Goal: Task Accomplishment & Management: Manage account settings

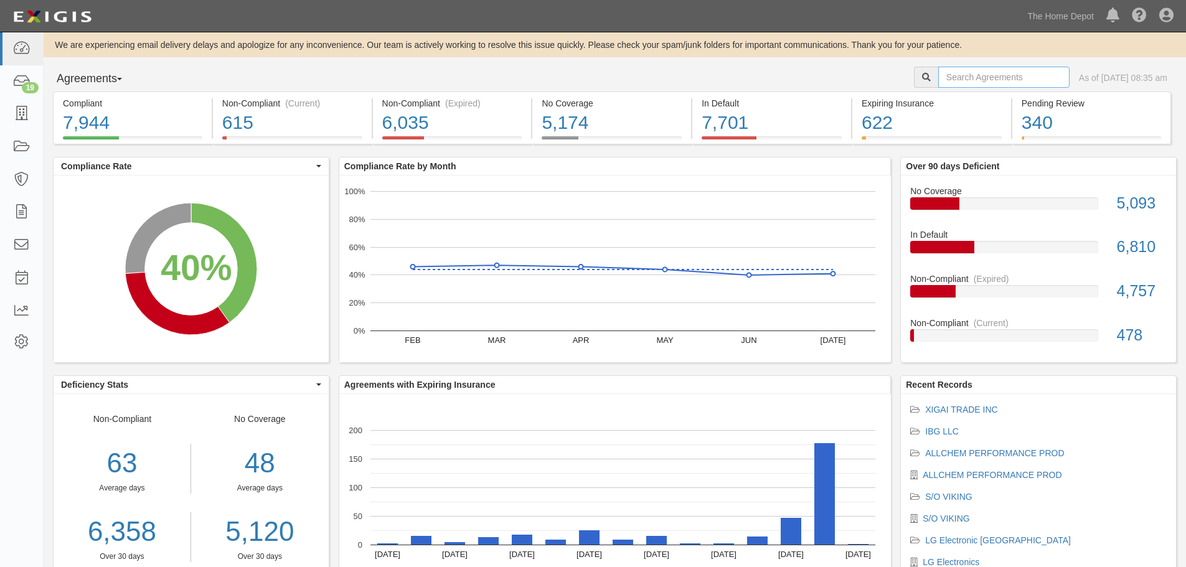
click at [986, 72] on input "text" at bounding box center [1003, 77] width 131 height 21
type input "williams"
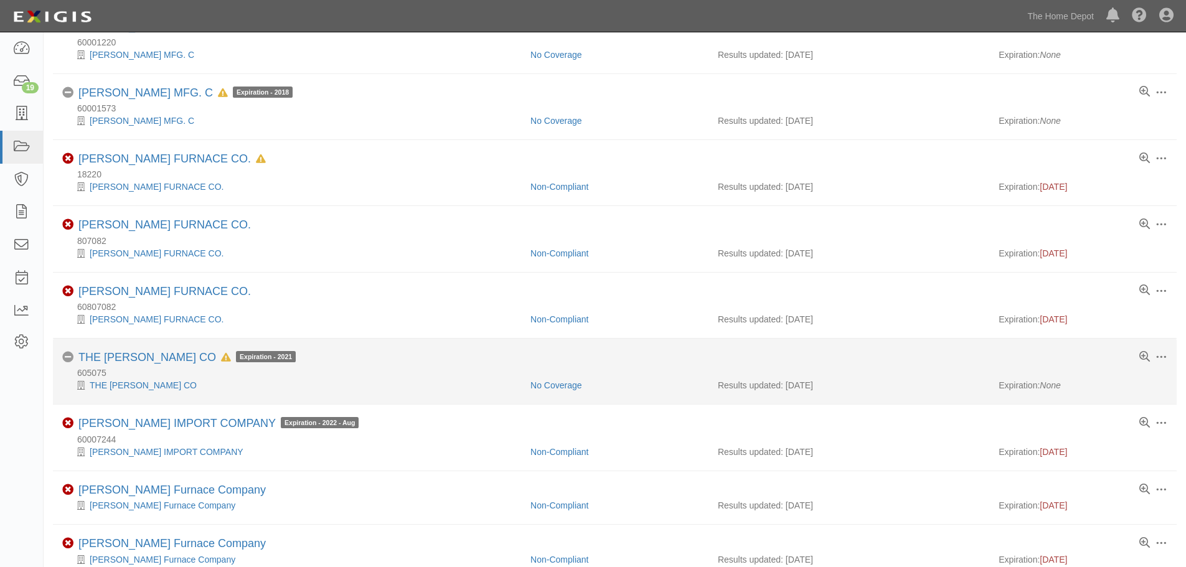
scroll to position [622, 0]
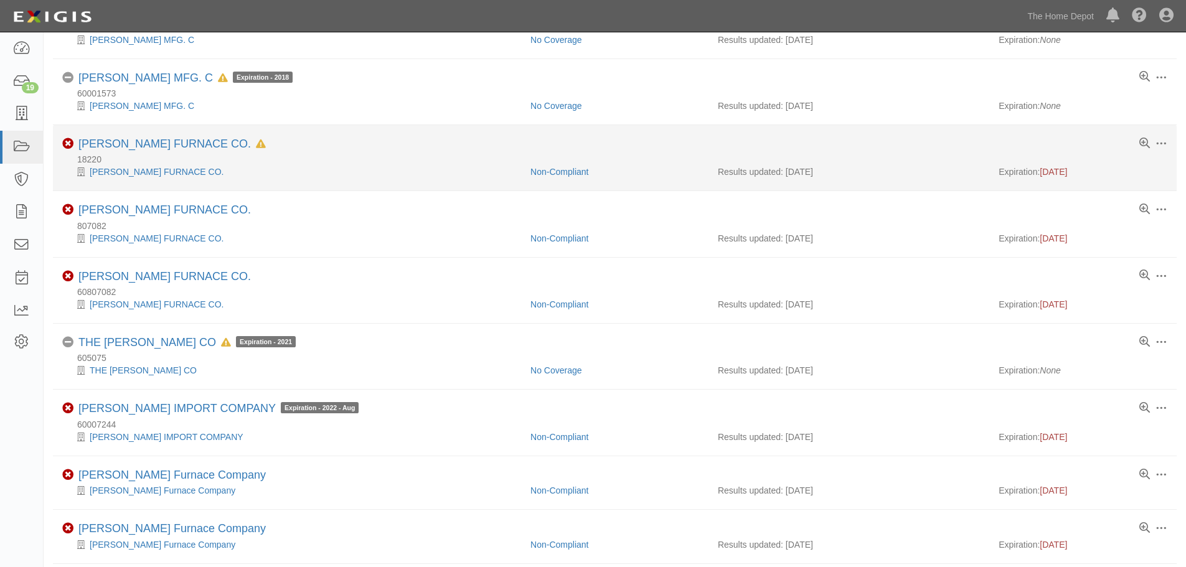
click at [140, 166] on div "[PERSON_NAME] FURNACE CO." at bounding box center [291, 172] width 459 height 12
click at [135, 171] on link "[PERSON_NAME] FURNACE CO." at bounding box center [157, 172] width 134 height 10
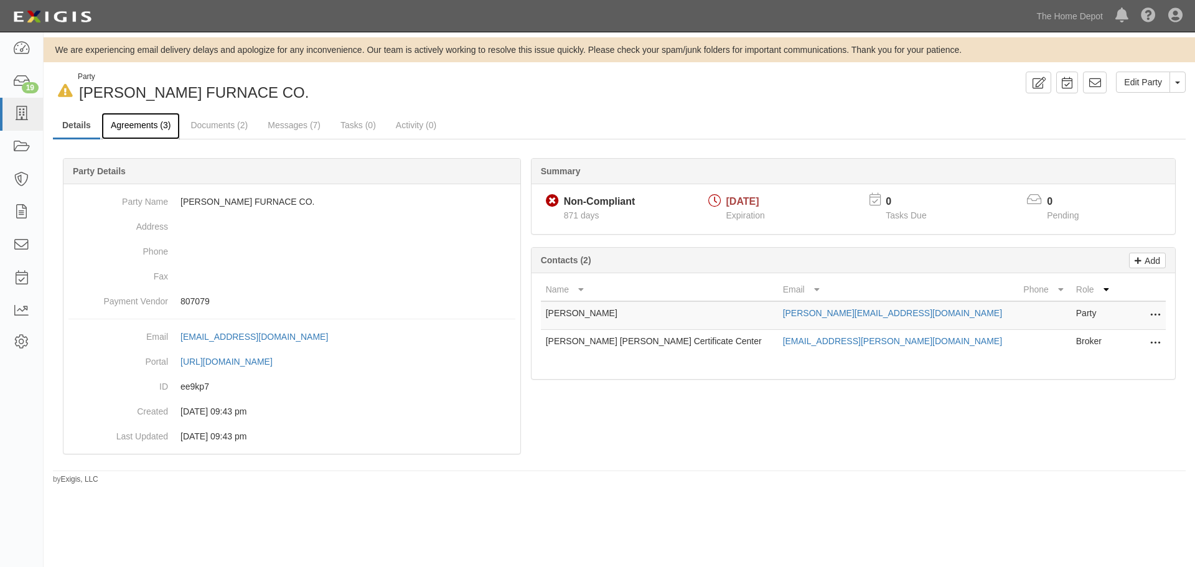
click at [146, 117] on link "Agreements (3)" at bounding box center [140, 126] width 78 height 27
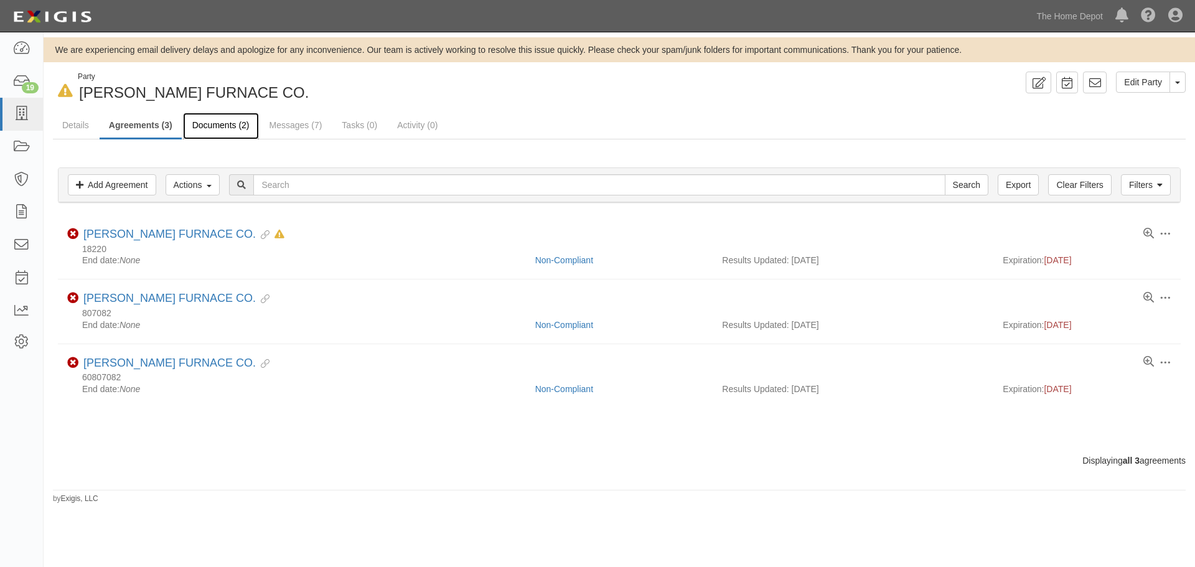
click at [243, 117] on link "Documents (2)" at bounding box center [221, 126] width 76 height 27
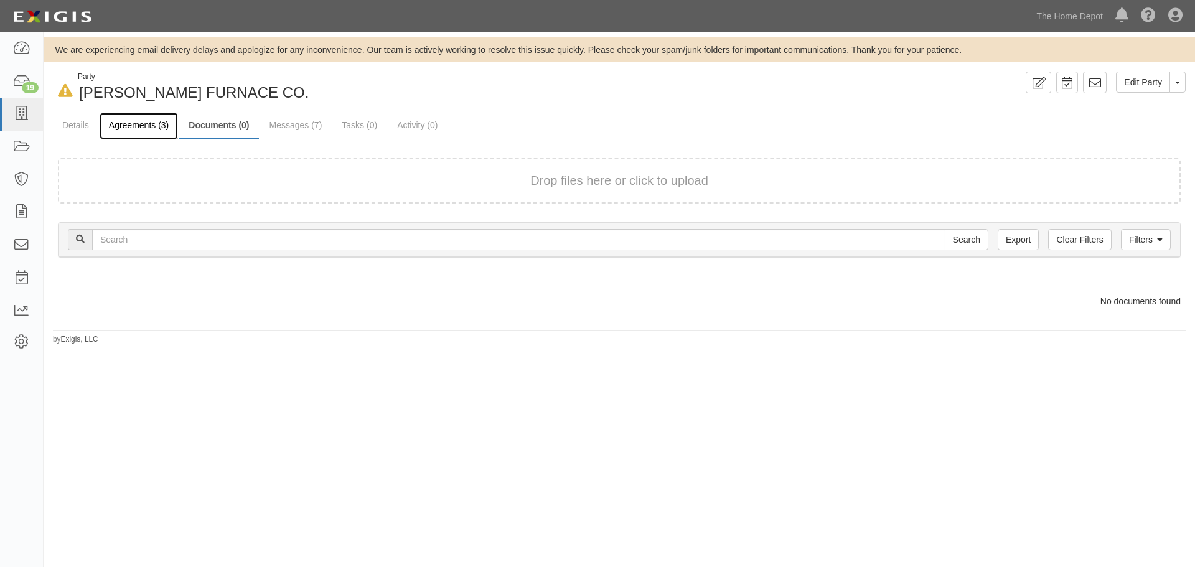
click at [129, 116] on link "Agreements (3)" at bounding box center [139, 126] width 78 height 27
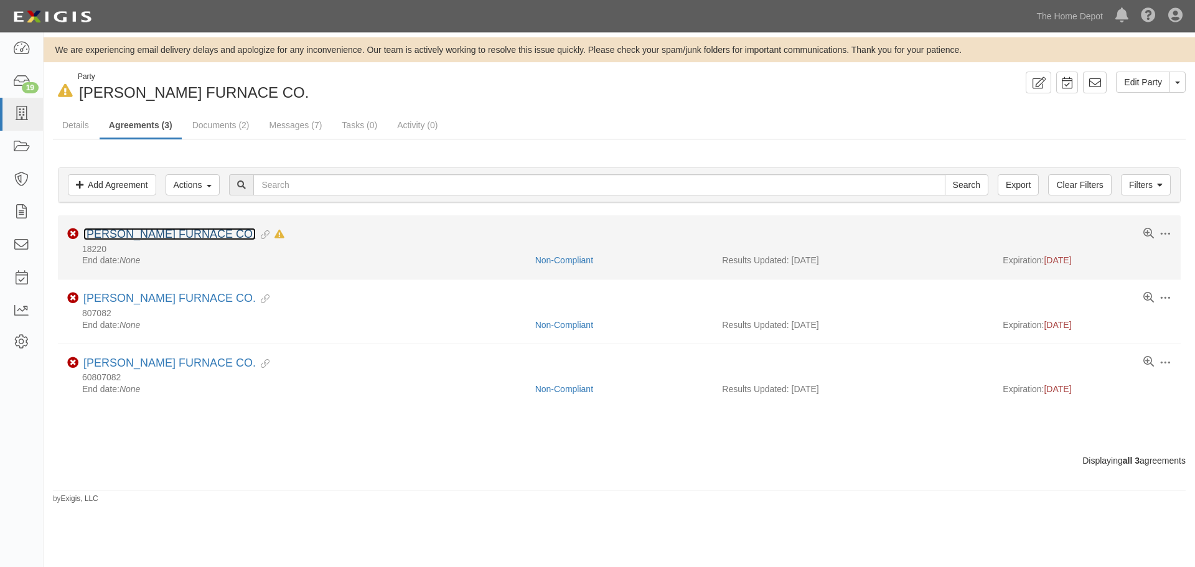
click at [162, 231] on link "[PERSON_NAME] FURNACE CO." at bounding box center [169, 234] width 172 height 12
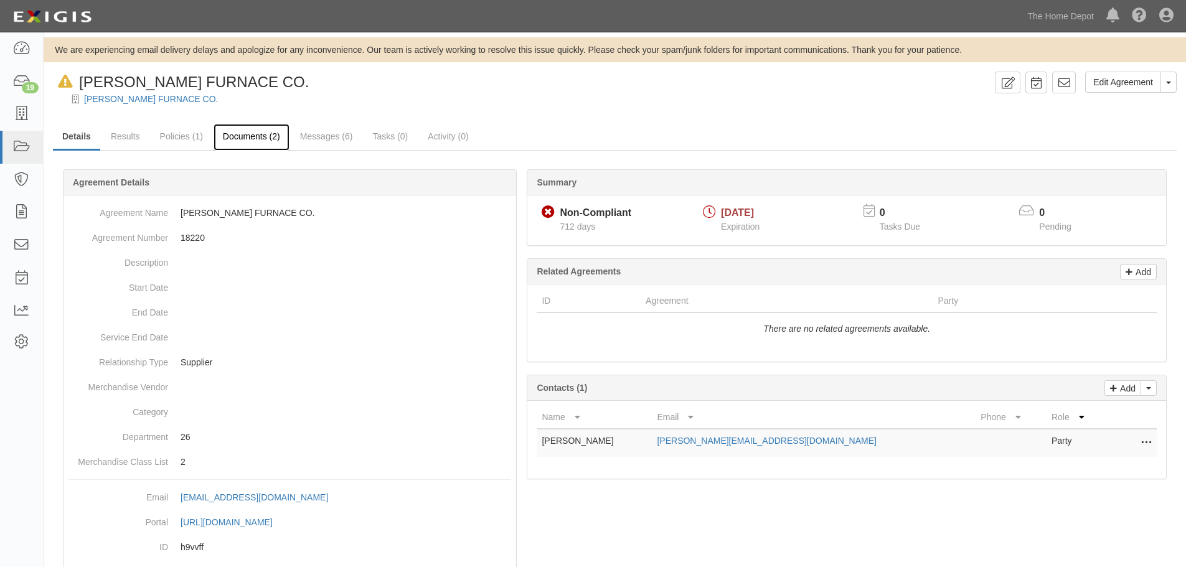
click at [263, 136] on link "Documents (2)" at bounding box center [251, 137] width 76 height 27
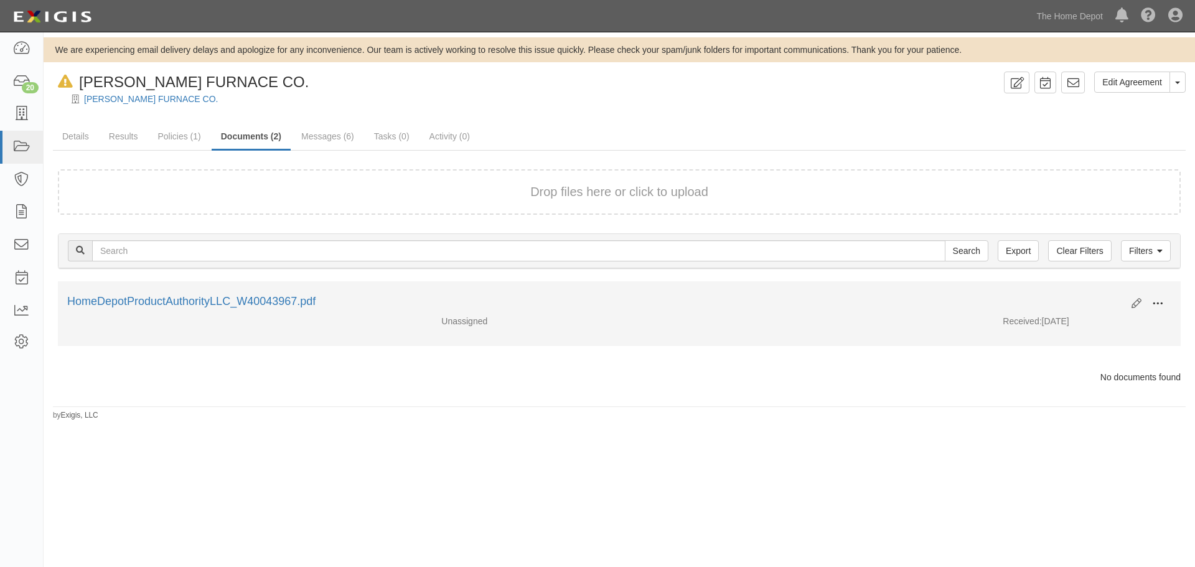
click at [1155, 306] on span at bounding box center [1157, 303] width 11 height 11
click at [1106, 301] on link "Edit" at bounding box center [1097, 299] width 98 height 22
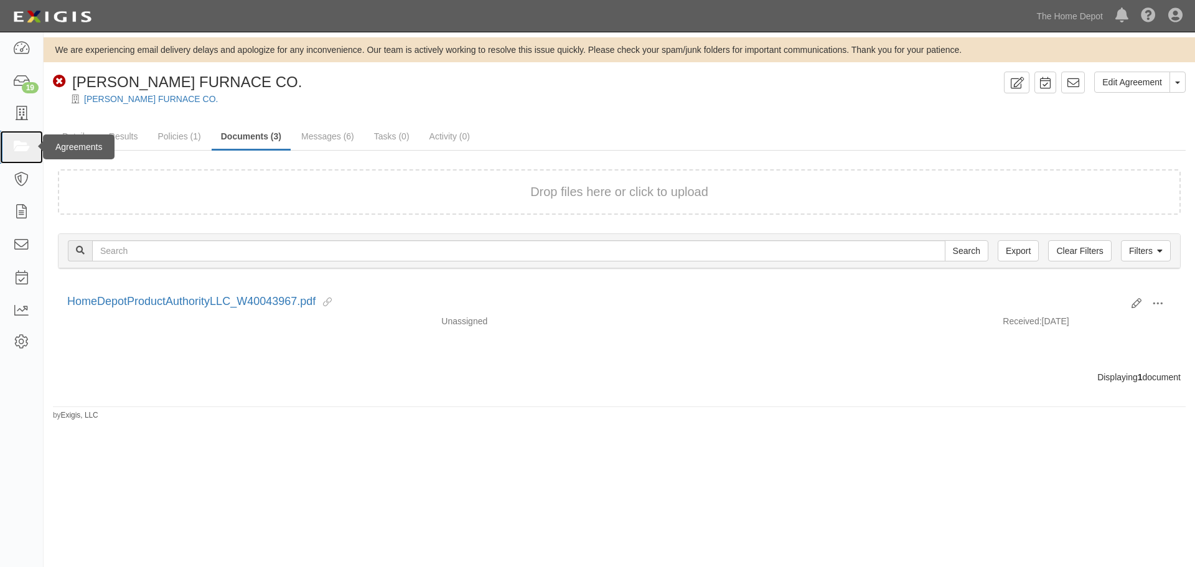
click at [10, 151] on link at bounding box center [21, 147] width 43 height 33
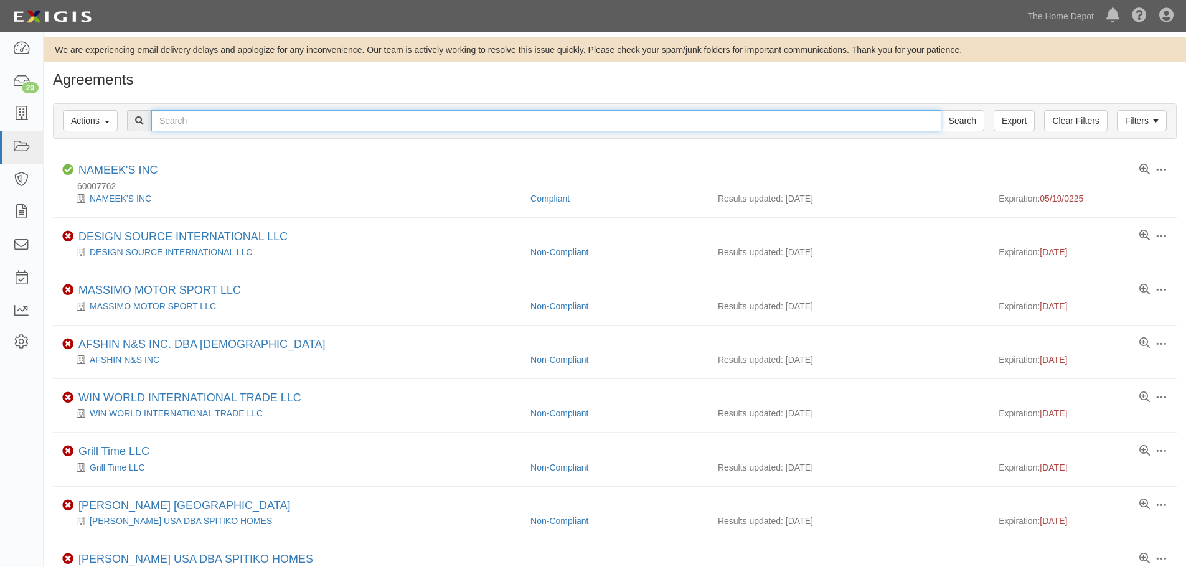
click at [237, 116] on input "text" at bounding box center [546, 120] width 790 height 21
type input "furnace"
click at [940, 110] on input "Search" at bounding box center [962, 120] width 44 height 21
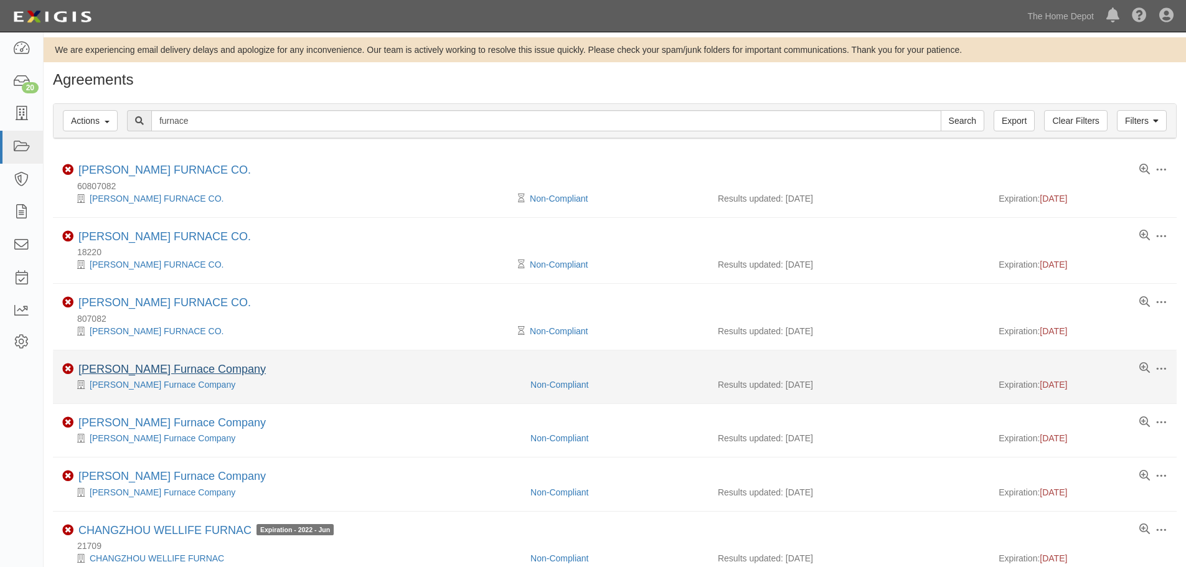
scroll to position [62, 0]
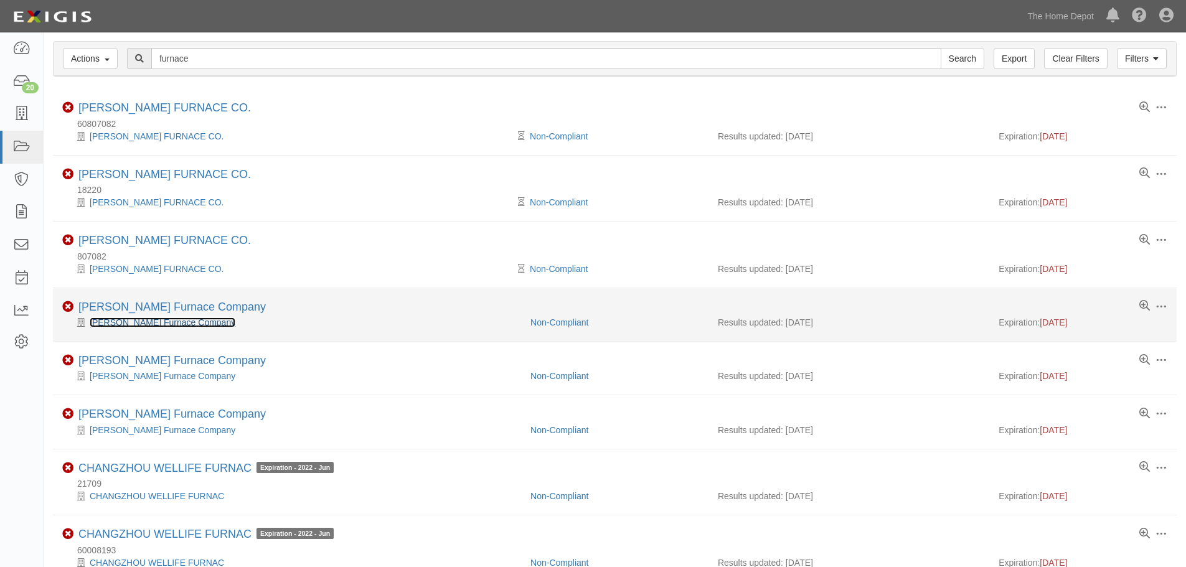
click at [153, 321] on link "[PERSON_NAME] Furnace Company" at bounding box center [163, 322] width 146 height 10
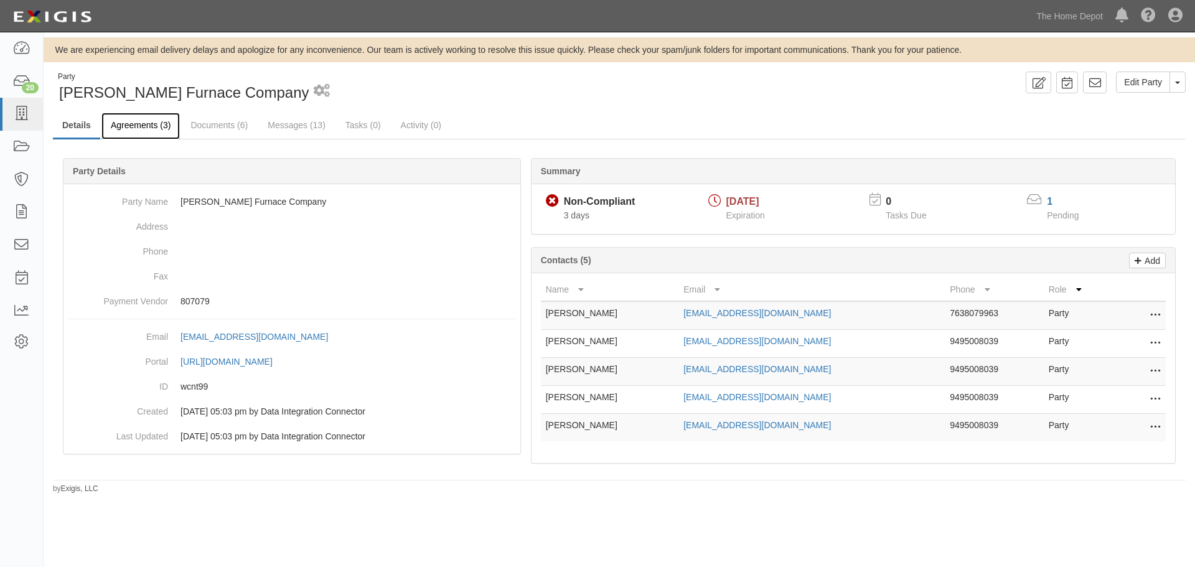
click at [147, 124] on link "Agreements (3)" at bounding box center [140, 126] width 78 height 27
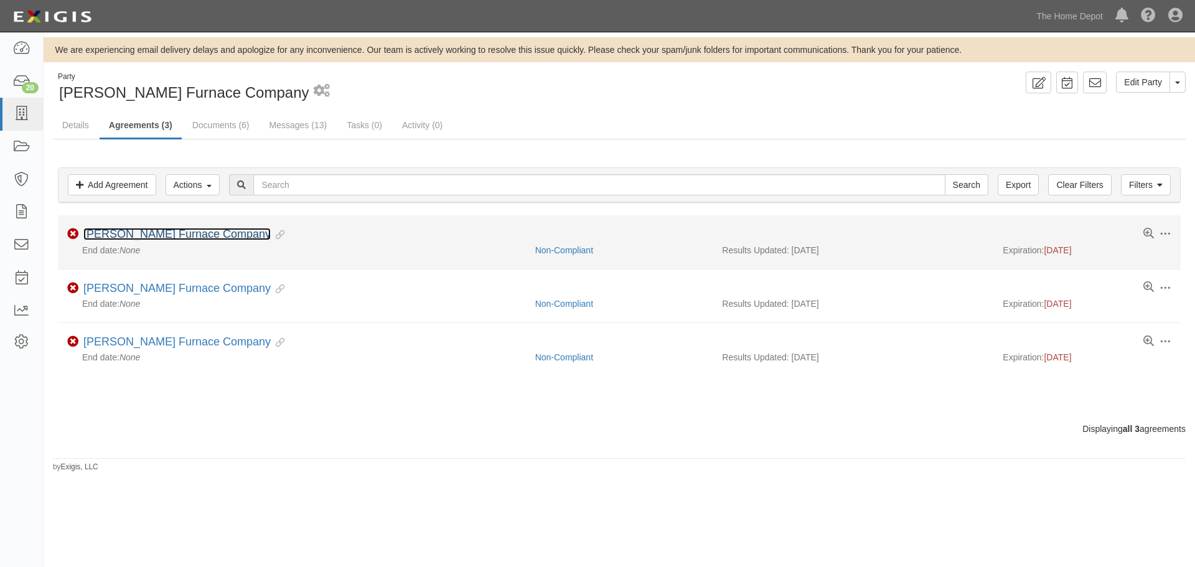
click at [164, 231] on link "[PERSON_NAME] Furnace Company" at bounding box center [176, 234] width 187 height 12
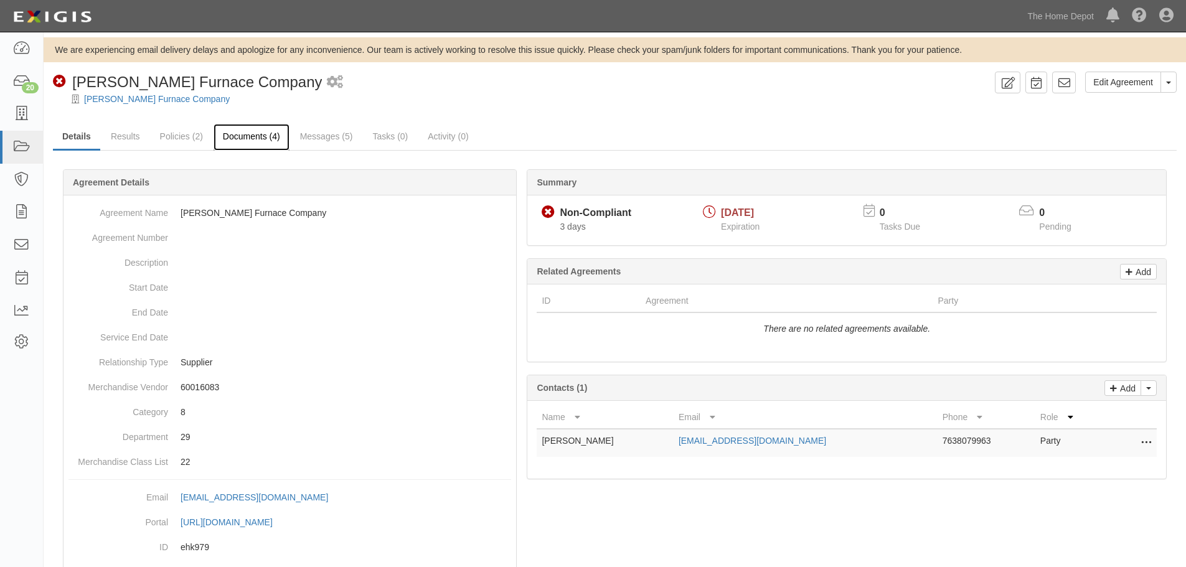
click at [256, 138] on link "Documents (4)" at bounding box center [251, 137] width 76 height 27
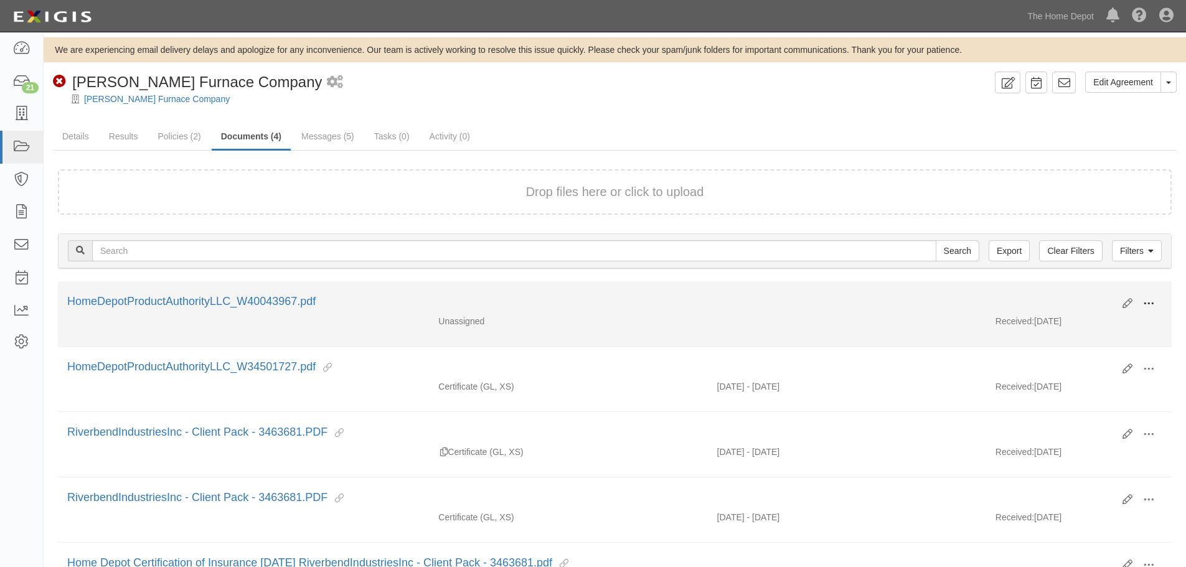
click at [1148, 301] on span at bounding box center [1148, 303] width 11 height 11
click at [1102, 301] on link "Edit" at bounding box center [1088, 299] width 98 height 22
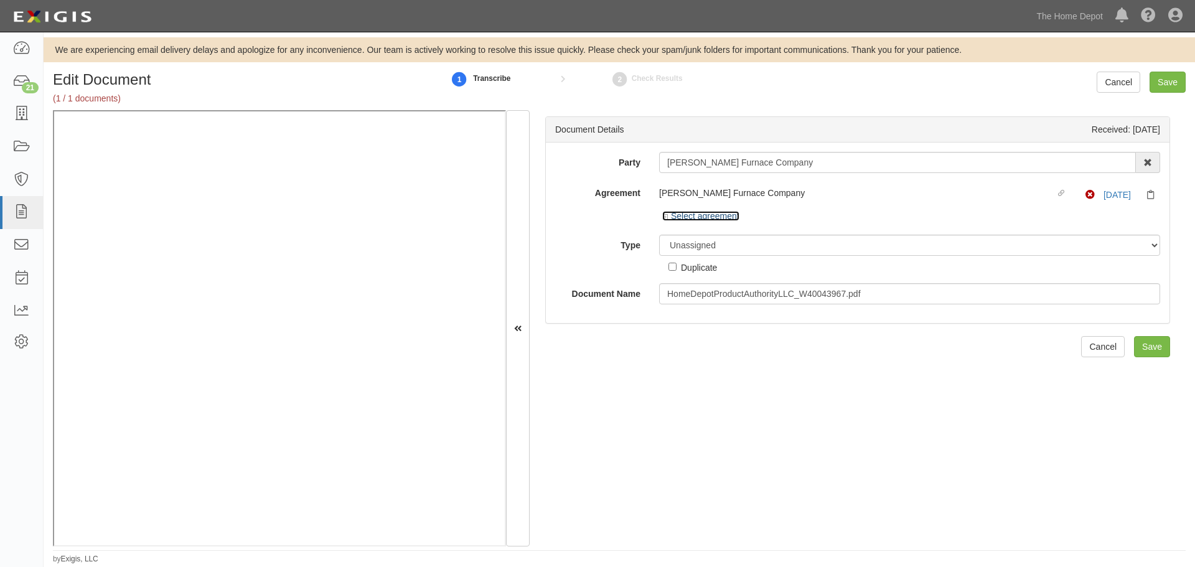
click at [662, 217] on icon at bounding box center [666, 217] width 9 height 6
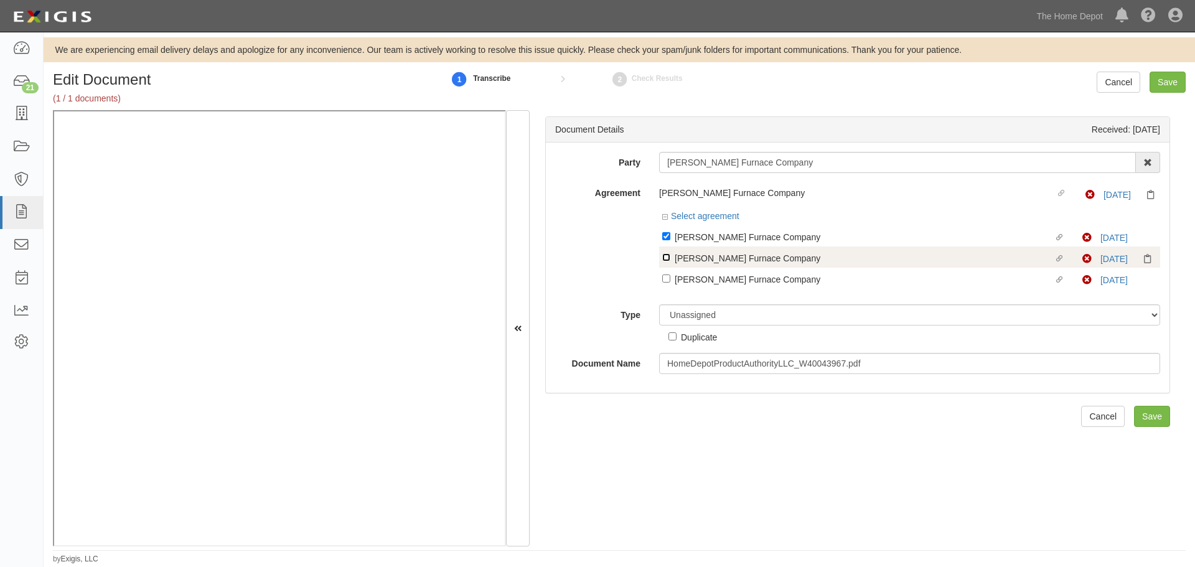
click at [665, 240] on input "Linked agreement Williams Furnace Company Linked agreement" at bounding box center [666, 236] width 8 height 8
checkbox input "true"
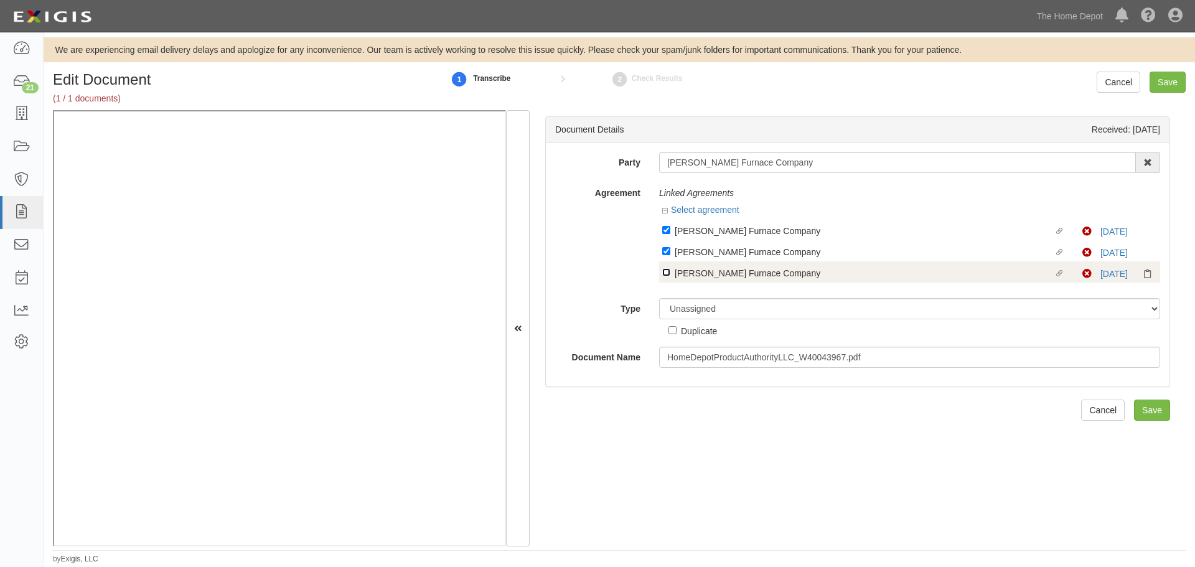
click at [665, 234] on input "Linked agreement Williams Furnace Company Linked agreement" at bounding box center [666, 230] width 8 height 8
checkbox input "true"
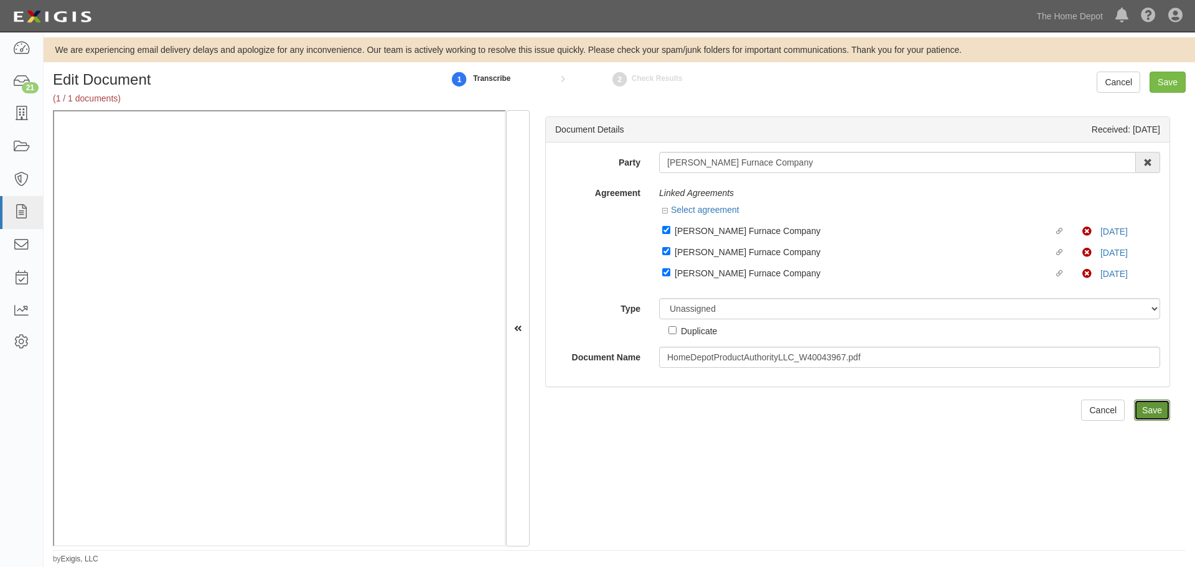
click at [1148, 411] on input "Save" at bounding box center [1152, 410] width 36 height 21
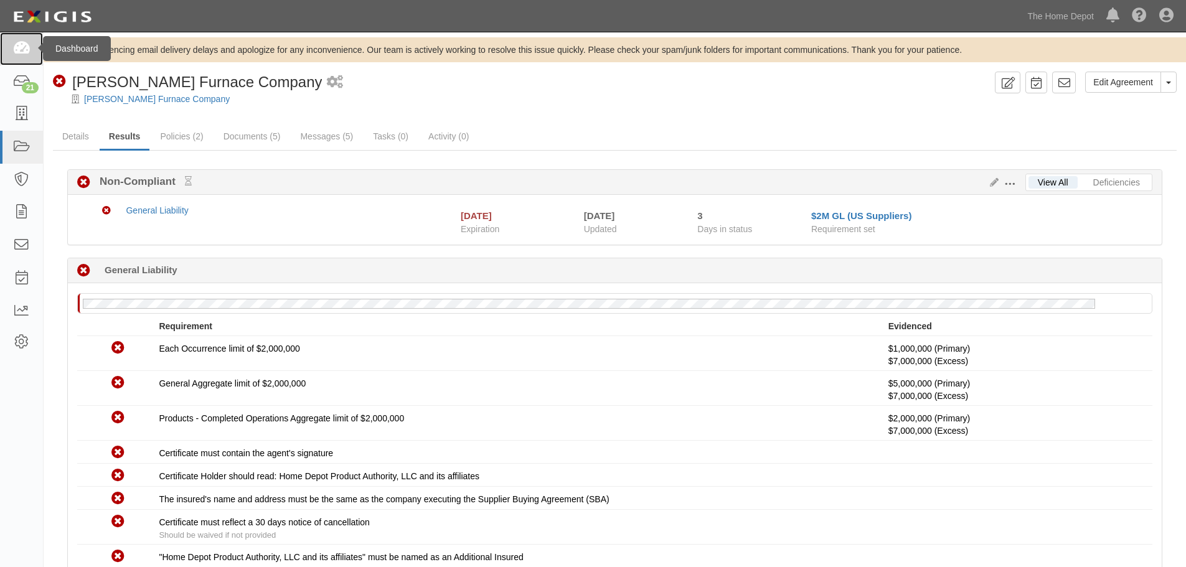
click at [23, 43] on icon at bounding box center [20, 49] width 17 height 14
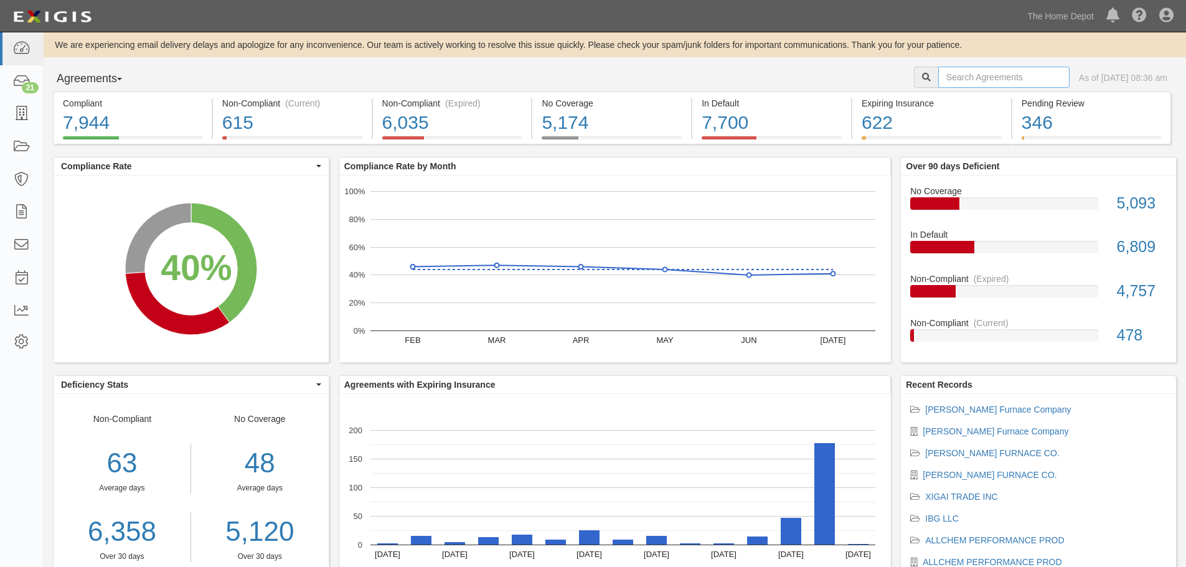
click at [982, 80] on input "text" at bounding box center [1003, 77] width 131 height 21
type input "innovative"
click at [994, 78] on input "innovative" at bounding box center [1003, 77] width 131 height 21
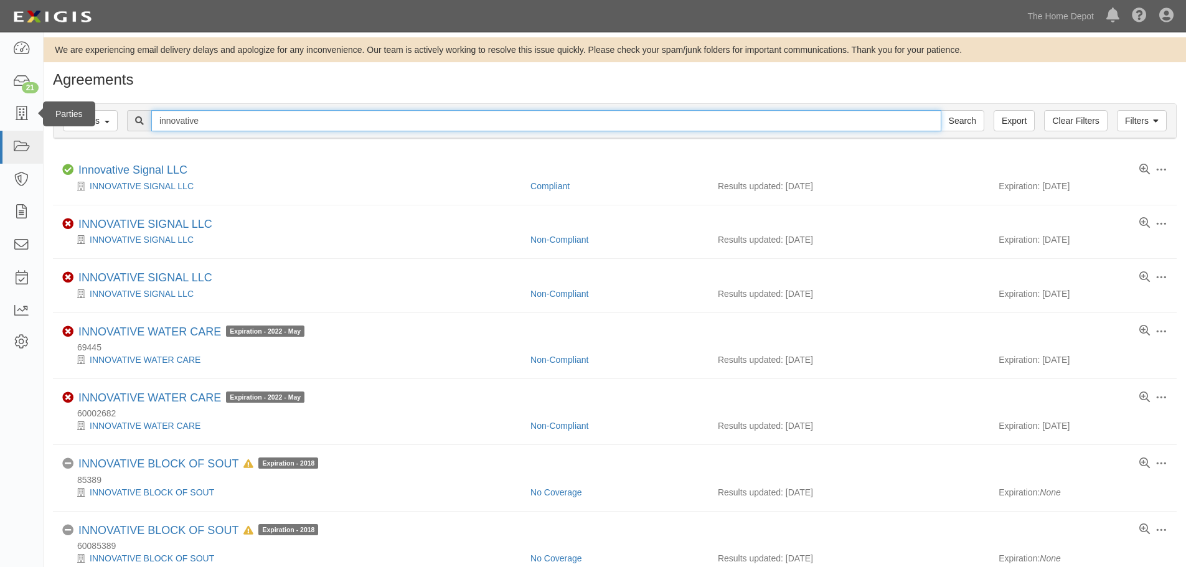
drag, startPoint x: 227, startPoint y: 127, endPoint x: 39, endPoint y: 117, distance: 187.6
type input "lucyd"
click at [218, 123] on input "lucyd" at bounding box center [546, 120] width 790 height 21
click at [940, 110] on input "Search" at bounding box center [962, 120] width 44 height 21
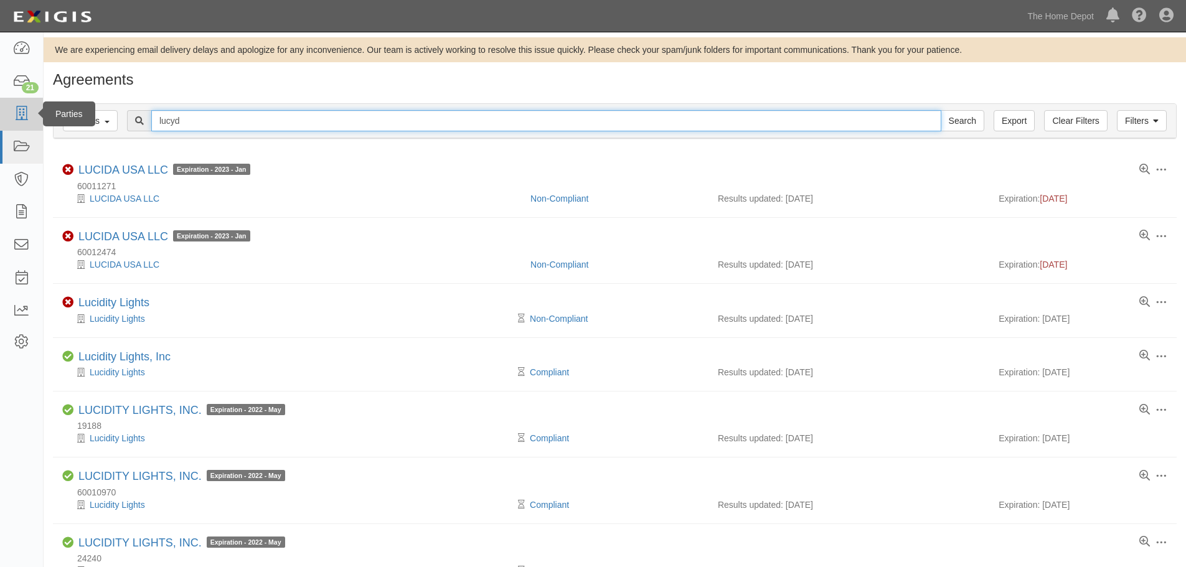
drag, startPoint x: 218, startPoint y: 120, endPoint x: 42, endPoint y: 119, distance: 175.5
click at [42, 120] on body "Toggle navigation Dashboard 21 Inbox Parties Agreements Coverages Documents Mes…" at bounding box center [593, 322] width 1186 height 645
type input "eyewear"
click at [940, 110] on input "Search" at bounding box center [962, 120] width 44 height 21
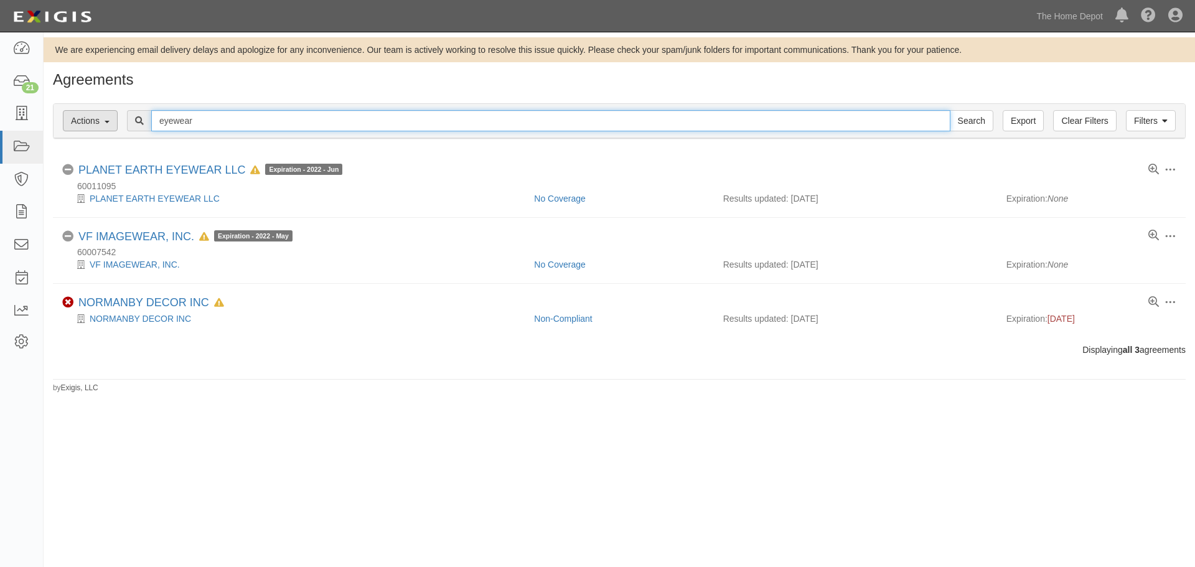
drag, startPoint x: 216, startPoint y: 124, endPoint x: 96, endPoint y: 117, distance: 120.3
click at [96, 117] on div "Filters Actions Edit Tags Run Workflows Send Messages Clear Filters Export eyew…" at bounding box center [619, 121] width 1131 height 34
type input "artistic"
click at [950, 110] on input "Search" at bounding box center [972, 120] width 44 height 21
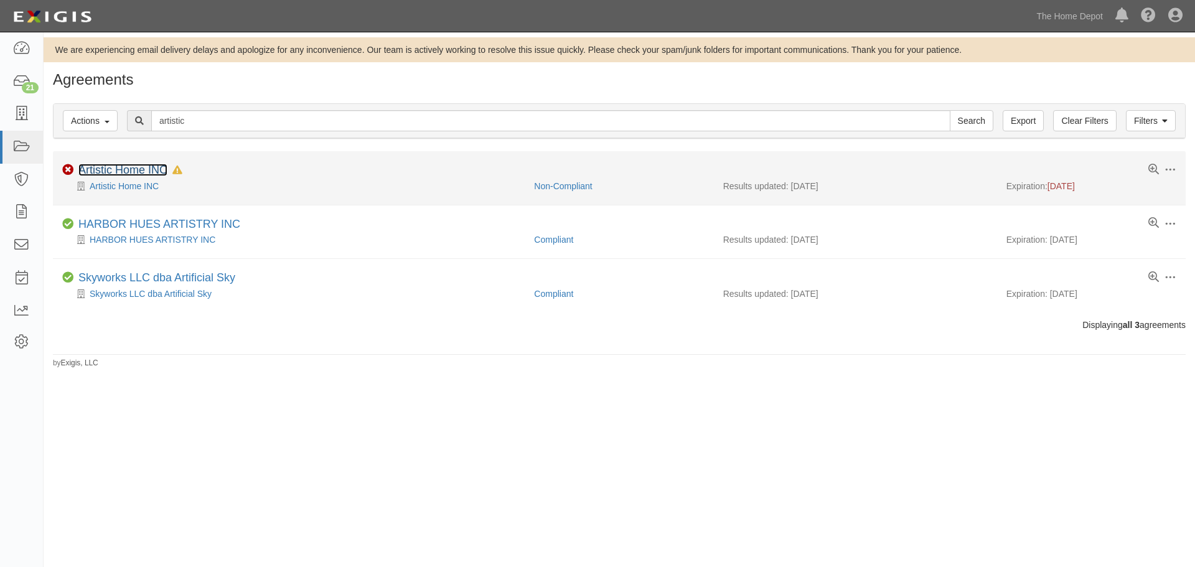
click at [117, 169] on link "Artistic Home INC" at bounding box center [122, 170] width 89 height 12
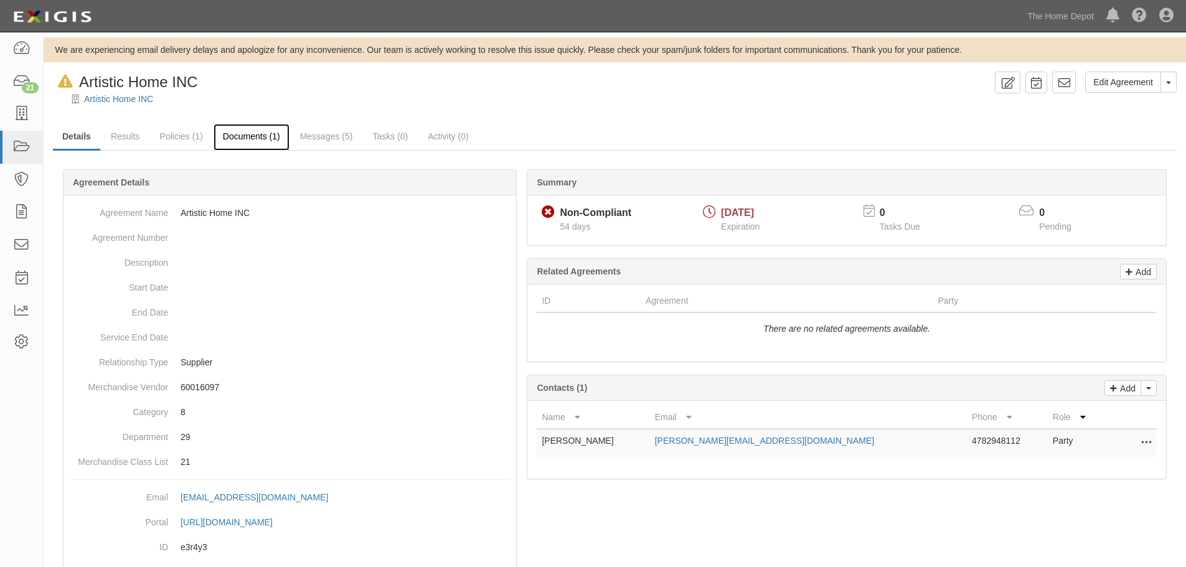
click at [249, 136] on link "Documents (1)" at bounding box center [251, 137] width 76 height 27
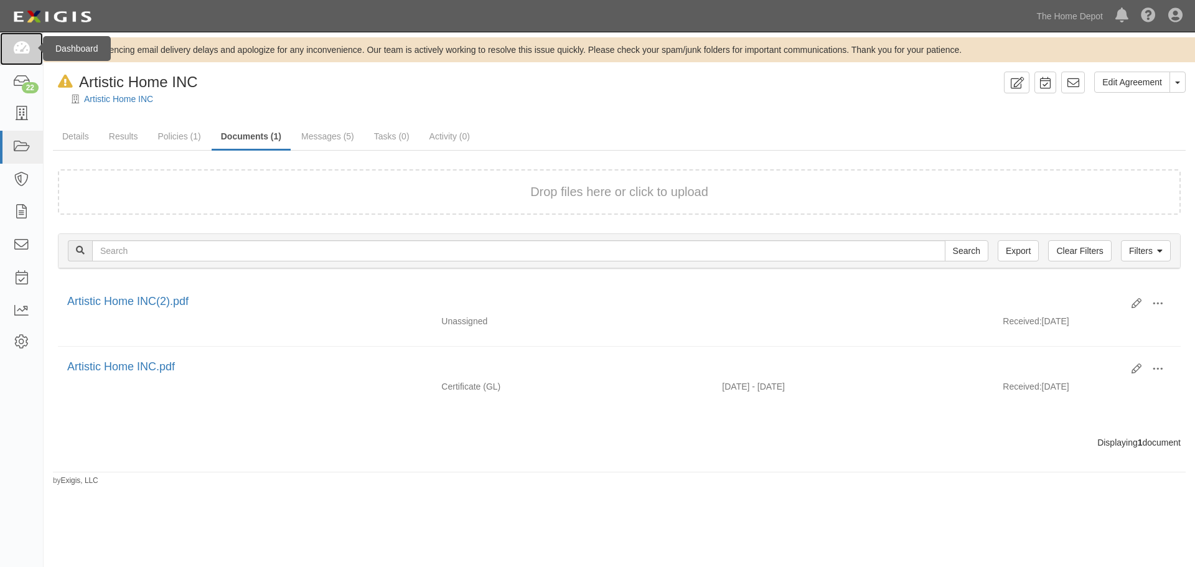
click at [26, 52] on icon at bounding box center [20, 49] width 17 height 14
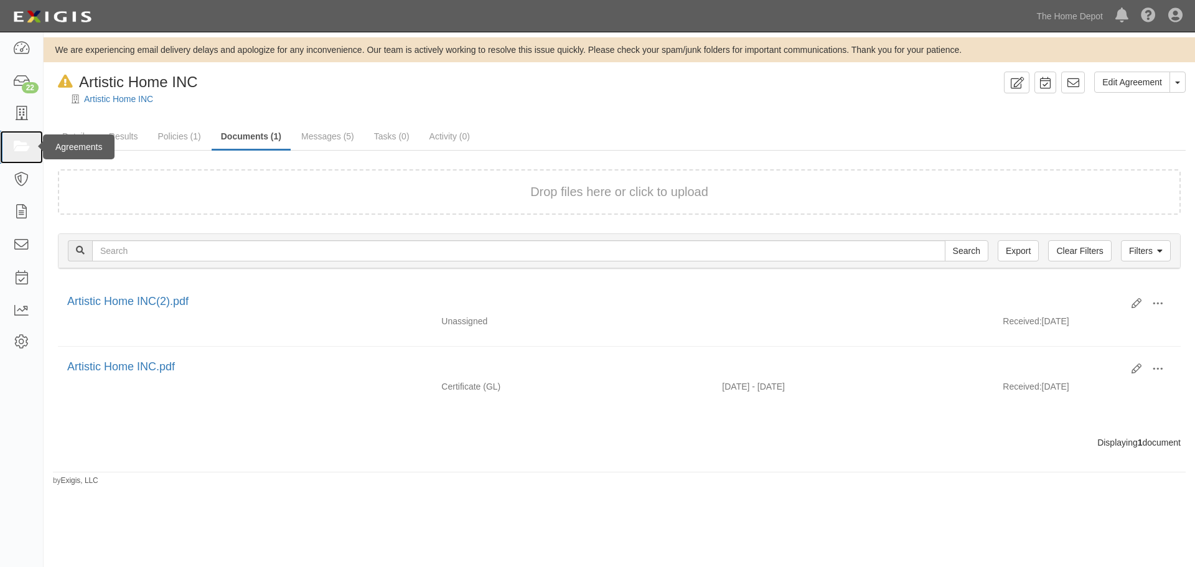
click at [21, 138] on link at bounding box center [21, 147] width 43 height 33
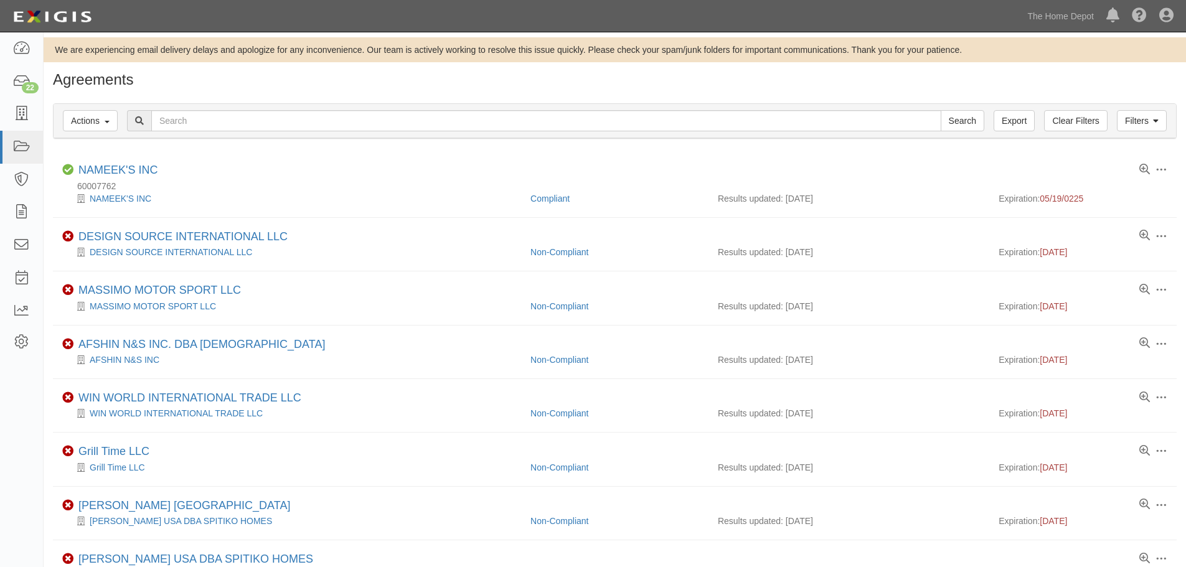
click at [589, 132] on div "Filters Actions Edit Tags Run Workflows Send Messages Clear Filters Export Sear…" at bounding box center [615, 121] width 1122 height 34
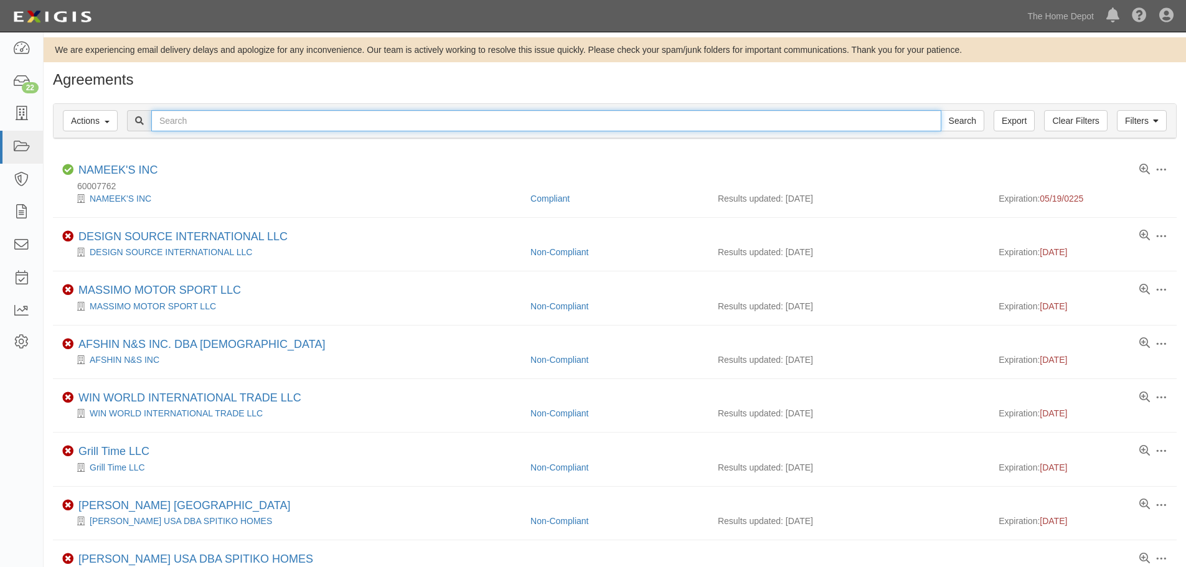
click at [589, 118] on input "text" at bounding box center [546, 120] width 790 height 21
type input "one world"
click at [940, 110] on input "Search" at bounding box center [962, 120] width 44 height 21
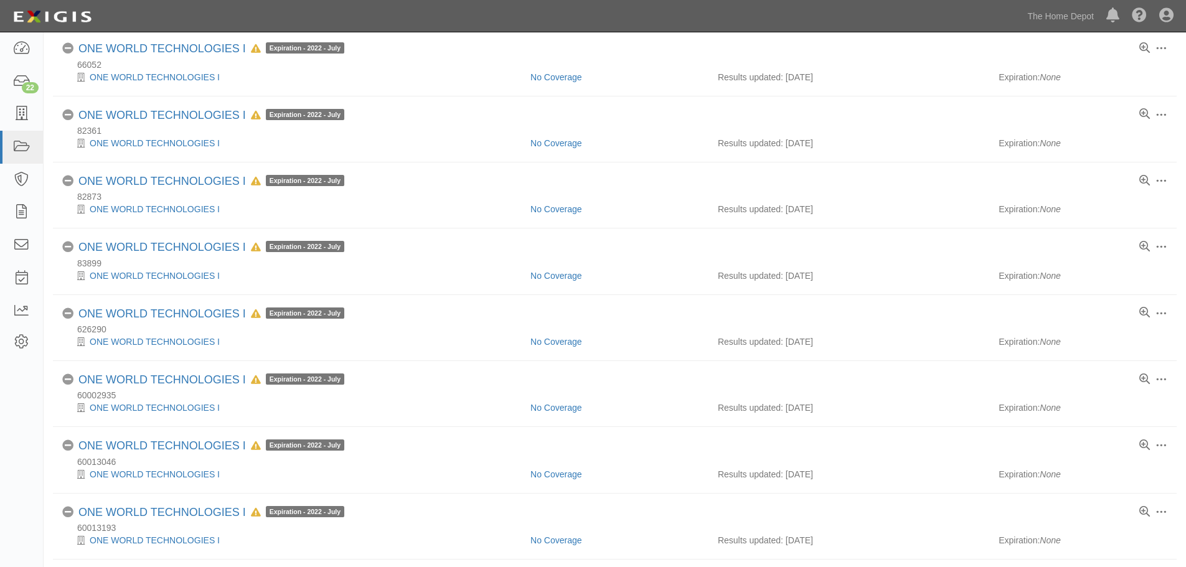
scroll to position [187, 0]
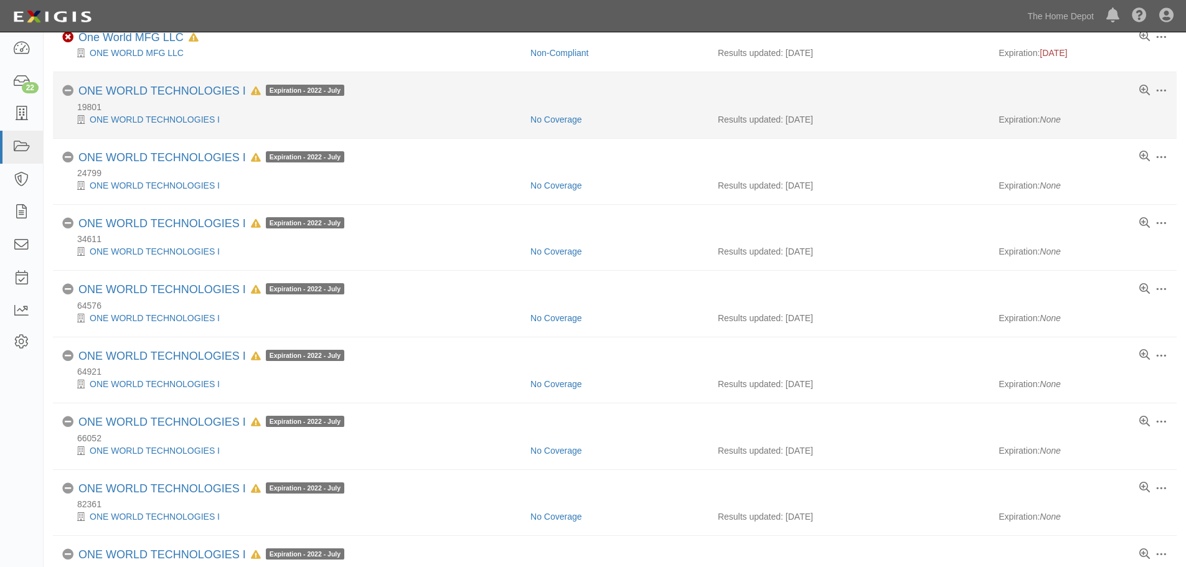
click at [171, 113] on div "ONE WORLD TECHNOLOGIES I" at bounding box center [291, 119] width 459 height 12
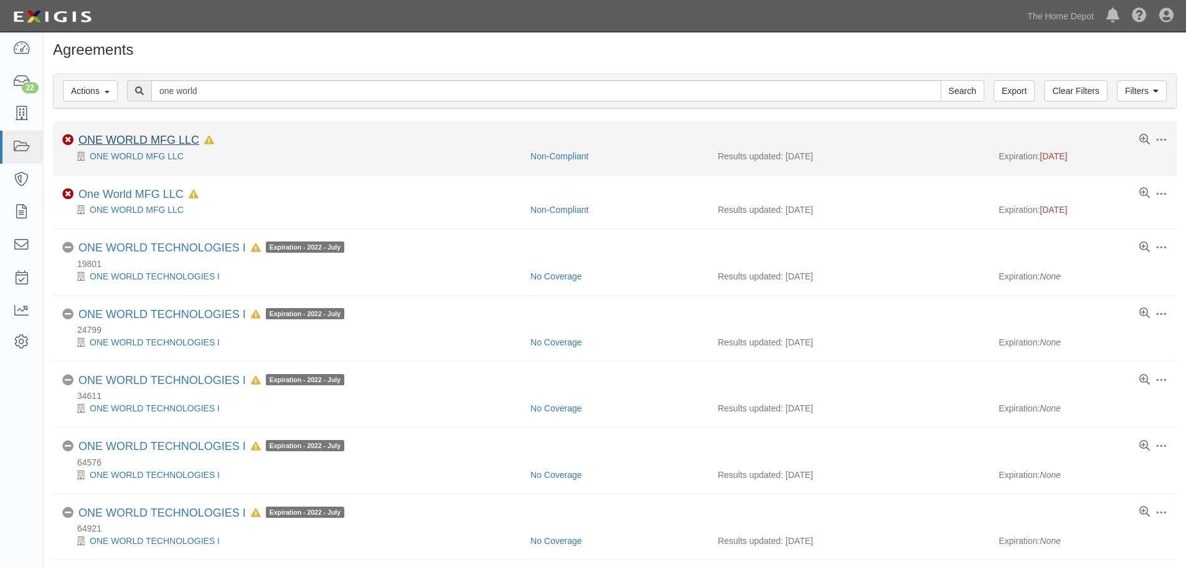
scroll to position [0, 0]
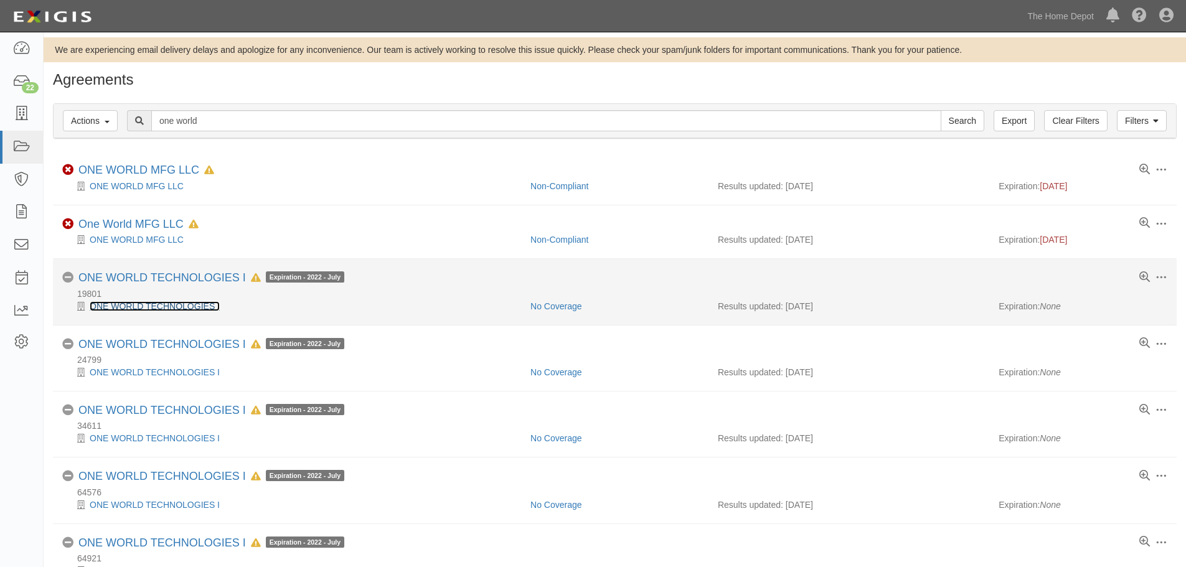
click at [131, 308] on link "ONE WORLD TECHNOLOGIES I" at bounding box center [155, 306] width 130 height 10
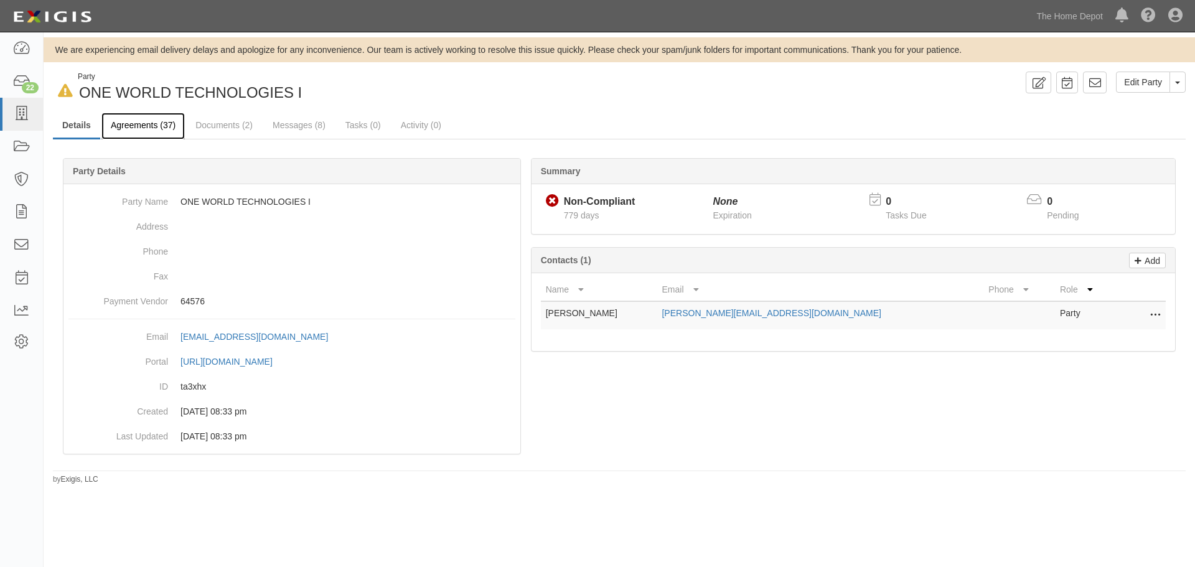
click at [147, 123] on link "Agreements (37)" at bounding box center [142, 126] width 83 height 27
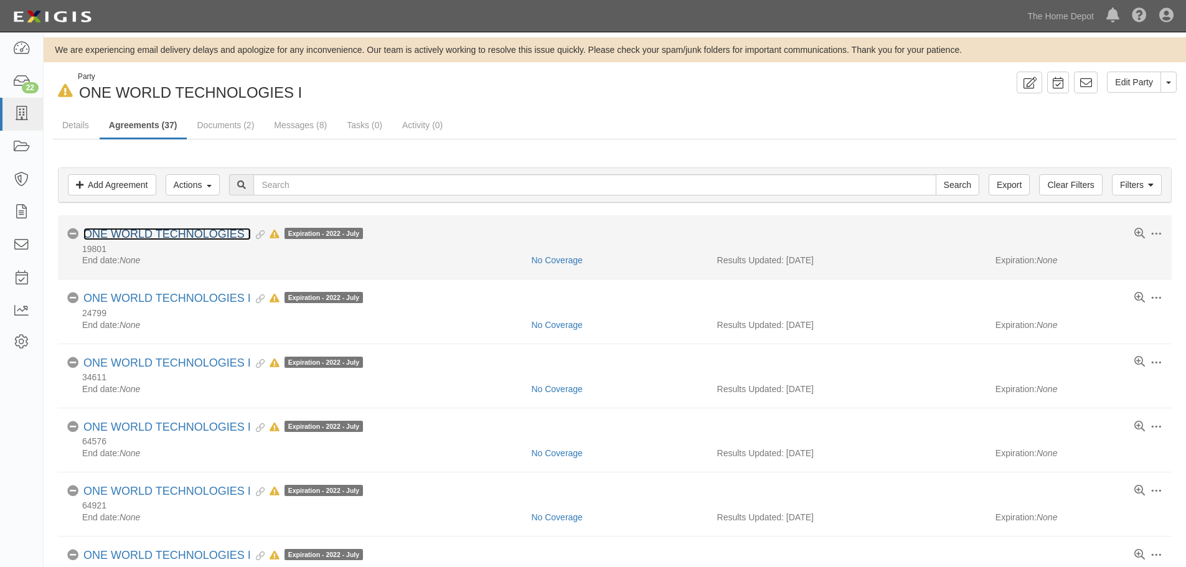
click at [152, 230] on link "ONE WORLD TECHNOLOGIES I" at bounding box center [166, 234] width 167 height 12
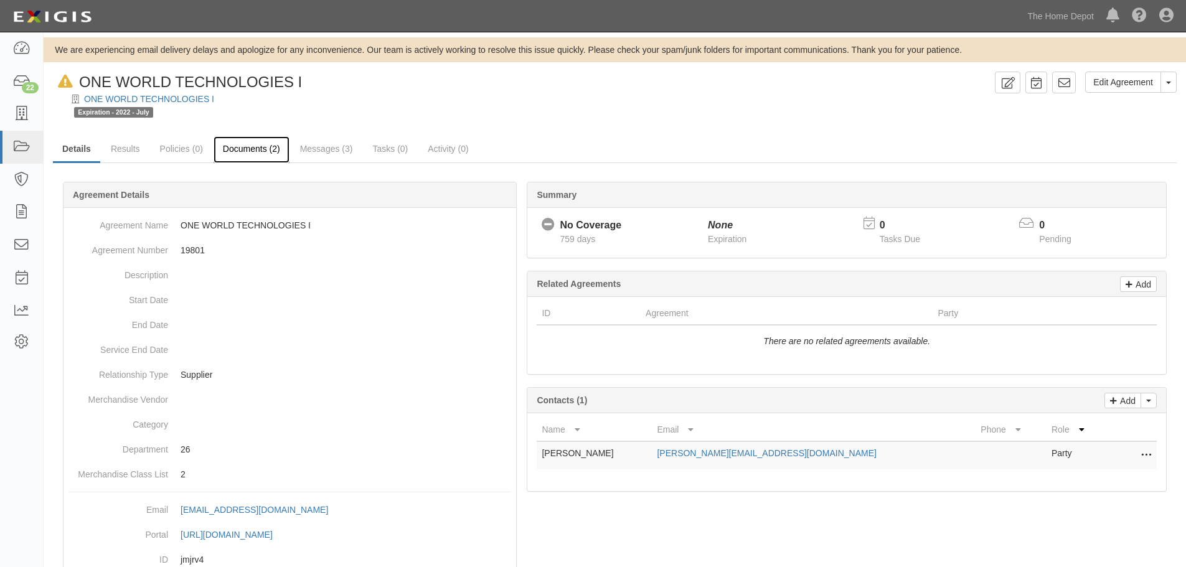
click at [229, 151] on link "Documents (2)" at bounding box center [251, 149] width 76 height 27
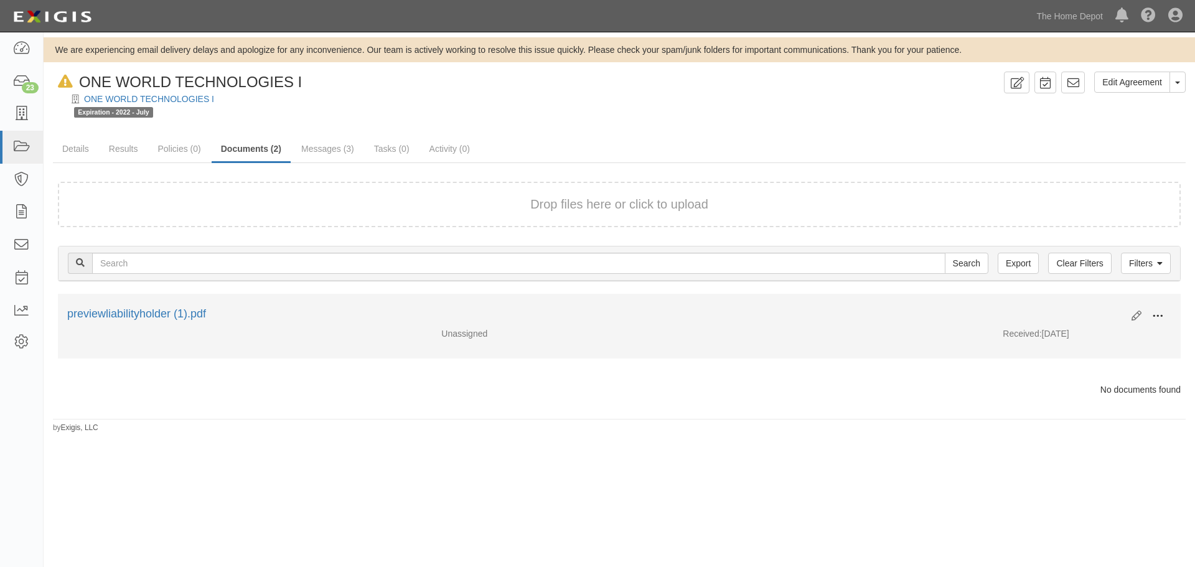
click at [1163, 314] on button at bounding box center [1157, 316] width 27 height 21
click at [1103, 313] on link "Edit" at bounding box center [1097, 311] width 98 height 22
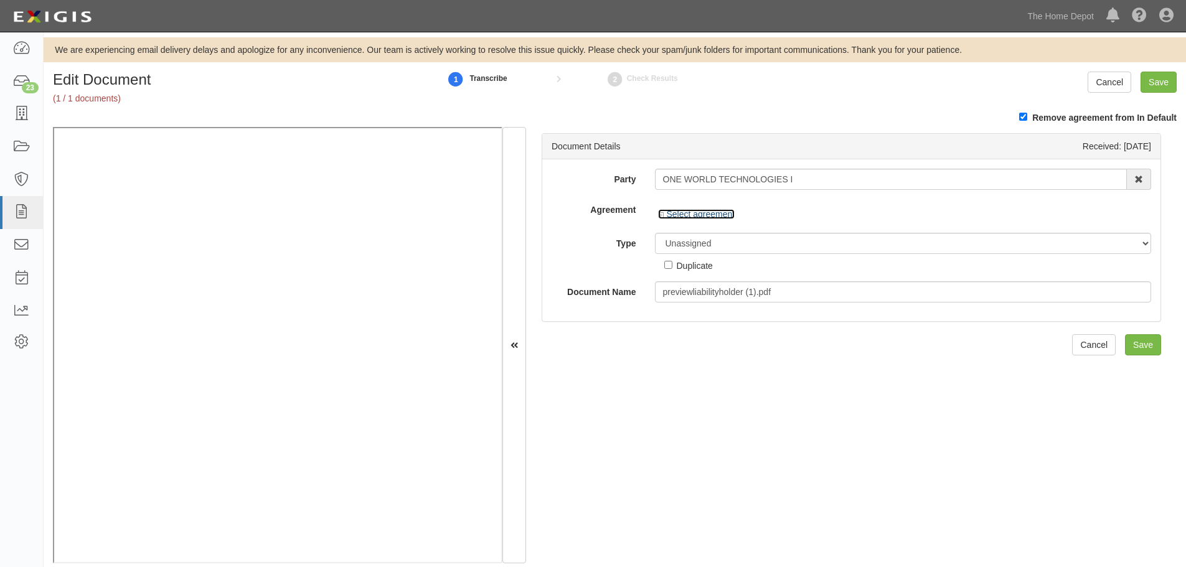
click at [659, 215] on icon at bounding box center [662, 215] width 9 height 6
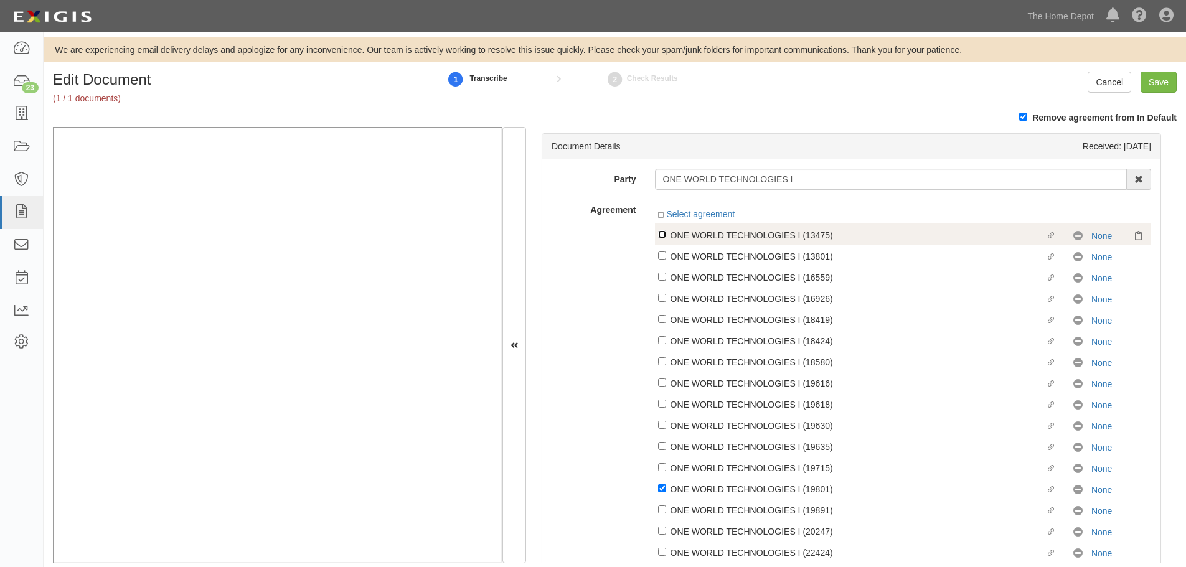
click at [658, 235] on input "Linked agreement ONE WORLD TECHNOLOGIES I (13475) Linked agreement" at bounding box center [662, 234] width 8 height 8
checkbox input "true"
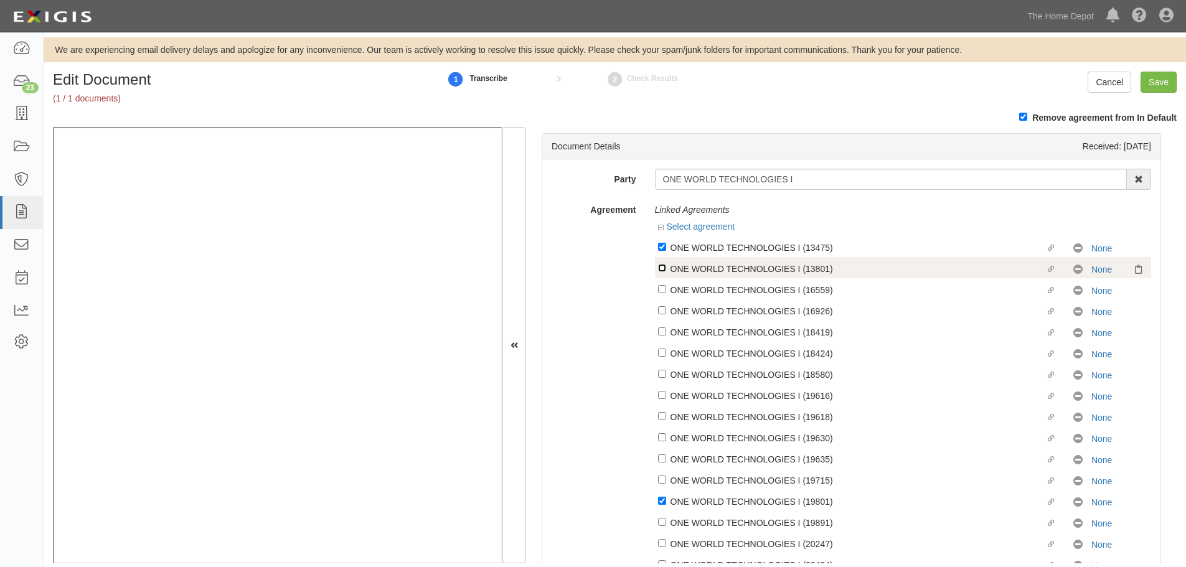
click at [662, 251] on input "Linked agreement ONE WORLD TECHNOLOGIES I (13801) Linked agreement" at bounding box center [662, 247] width 8 height 8
checkbox input "true"
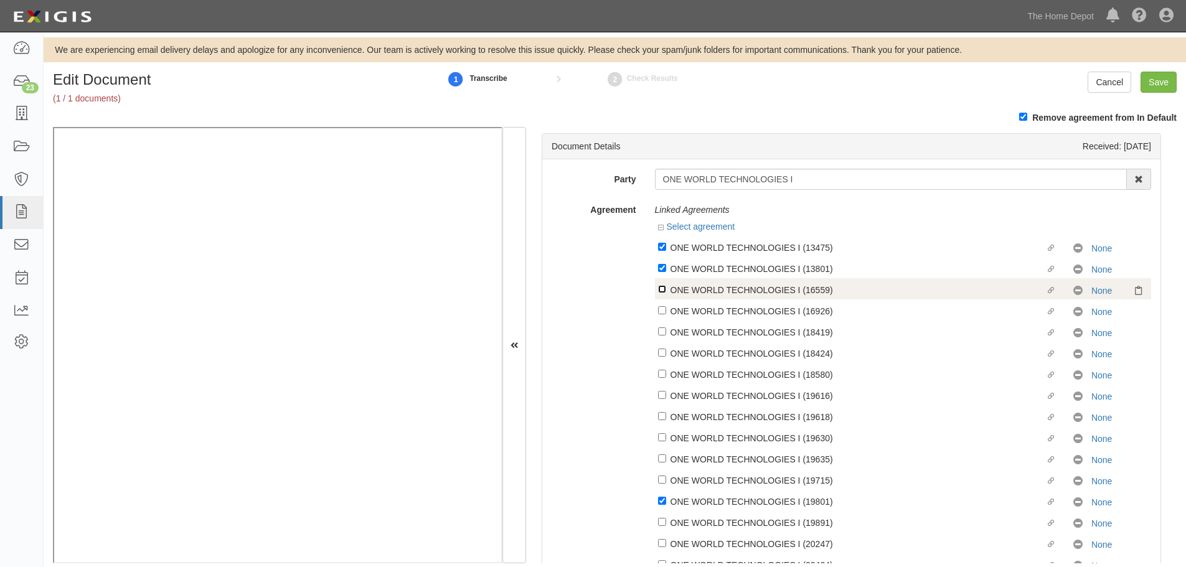
click at [662, 251] on input "Linked agreement ONE WORLD TECHNOLOGIES I (16559) Linked agreement" at bounding box center [662, 247] width 8 height 8
checkbox input "true"
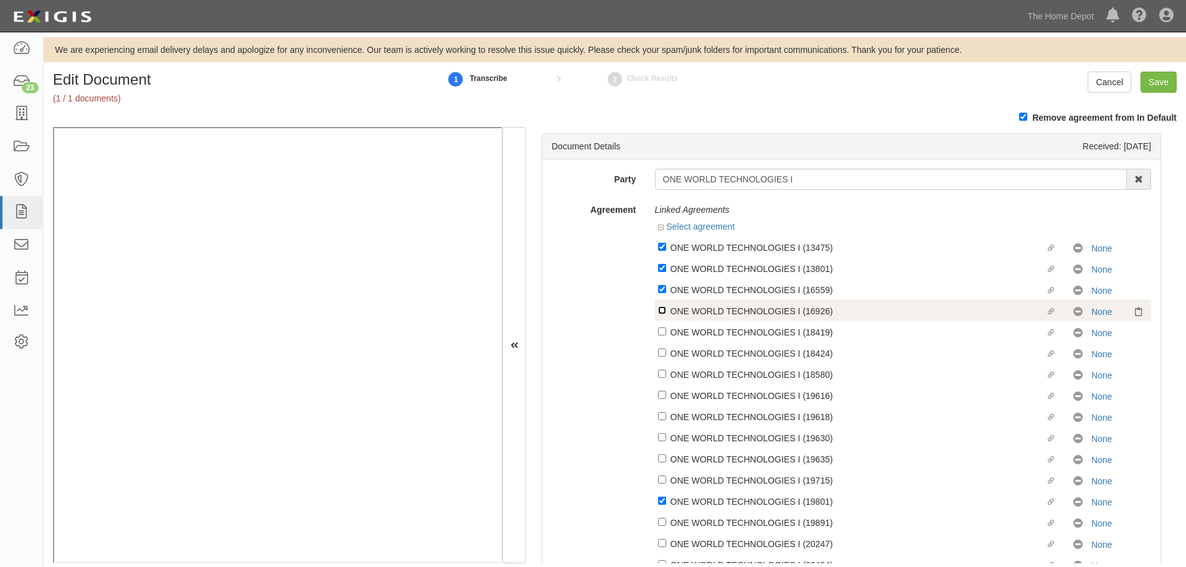
click at [660, 251] on input "Linked agreement ONE WORLD TECHNOLOGIES I (16926) Linked agreement" at bounding box center [662, 247] width 8 height 8
checkbox input "true"
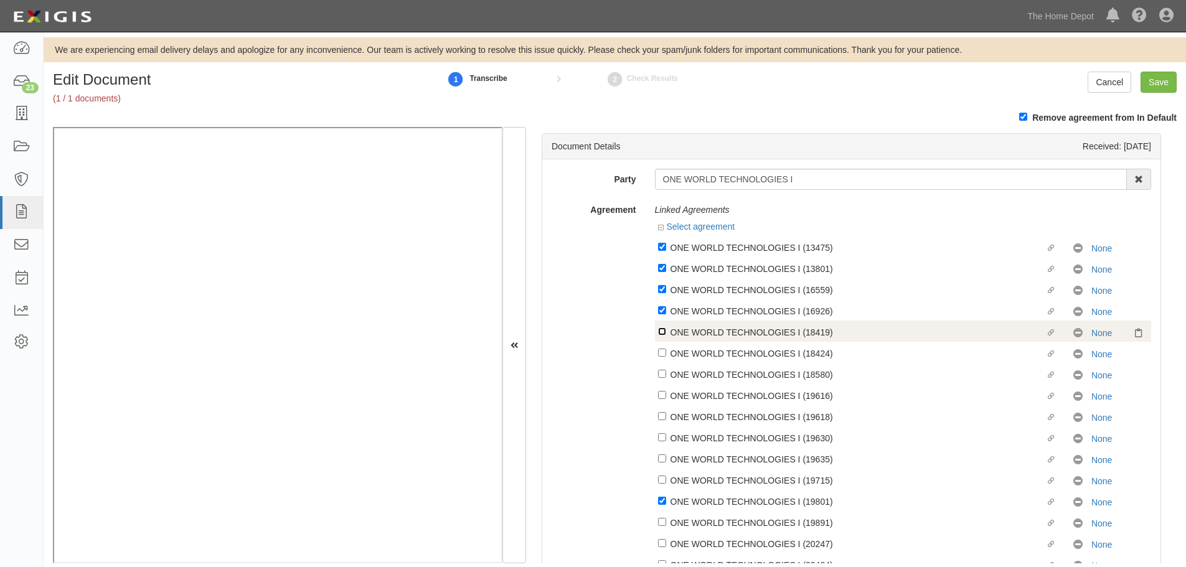
click at [660, 251] on input "Linked agreement ONE WORLD TECHNOLOGIES I (18419) Linked agreement" at bounding box center [662, 247] width 8 height 8
checkbox input "true"
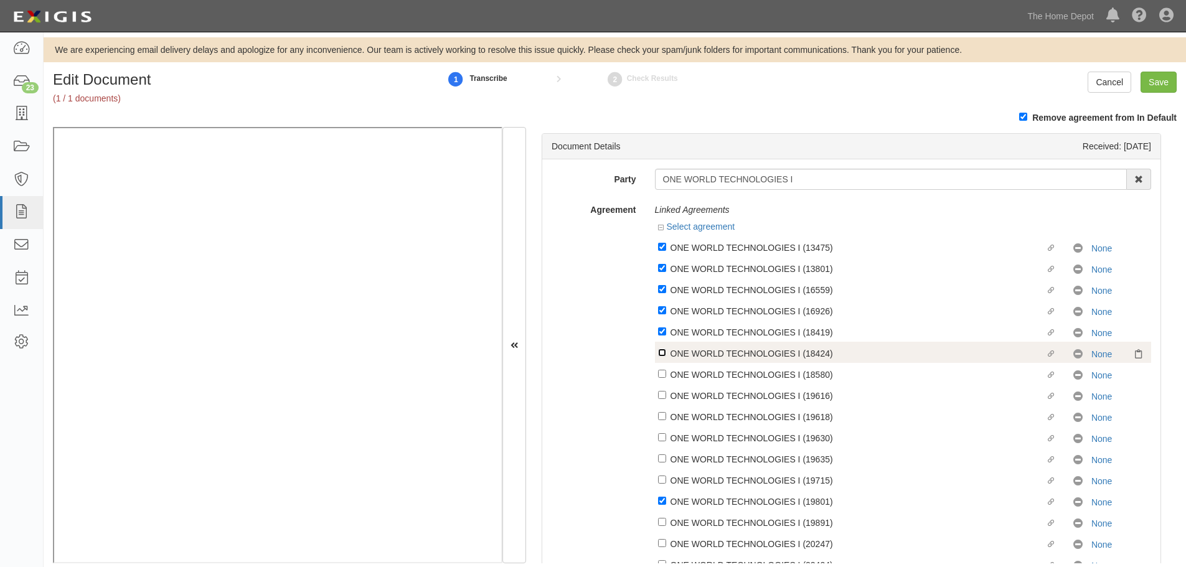
click at [660, 251] on input "Linked agreement ONE WORLD TECHNOLOGIES I (18424) Linked agreement" at bounding box center [662, 247] width 8 height 8
checkbox input "true"
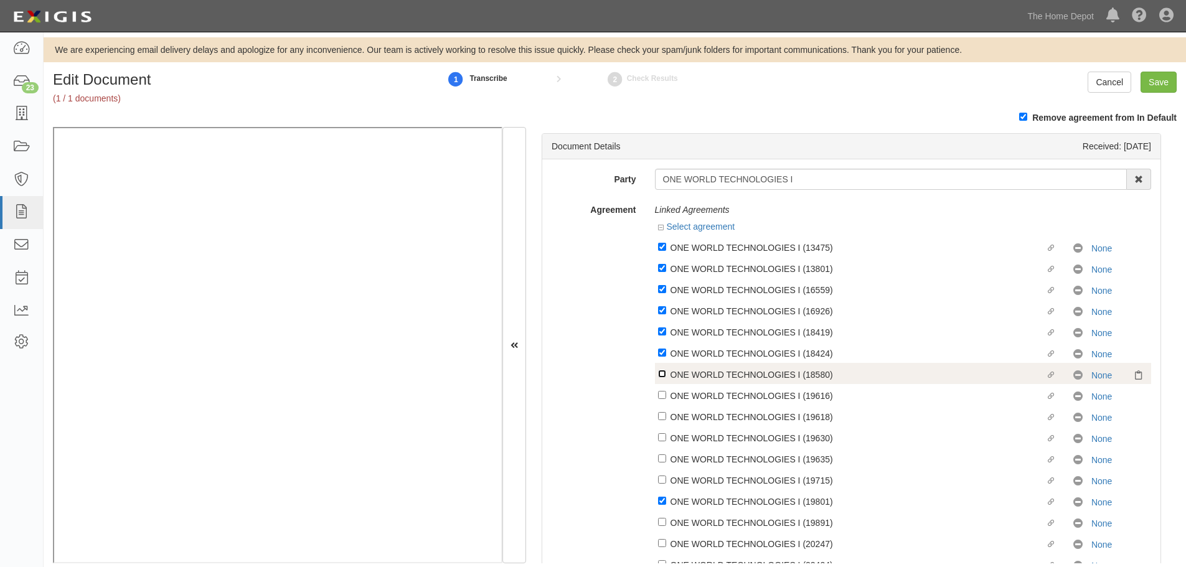
click at [660, 251] on input "Linked agreement ONE WORLD TECHNOLOGIES I (18580) Linked agreement" at bounding box center [662, 247] width 8 height 8
checkbox input "true"
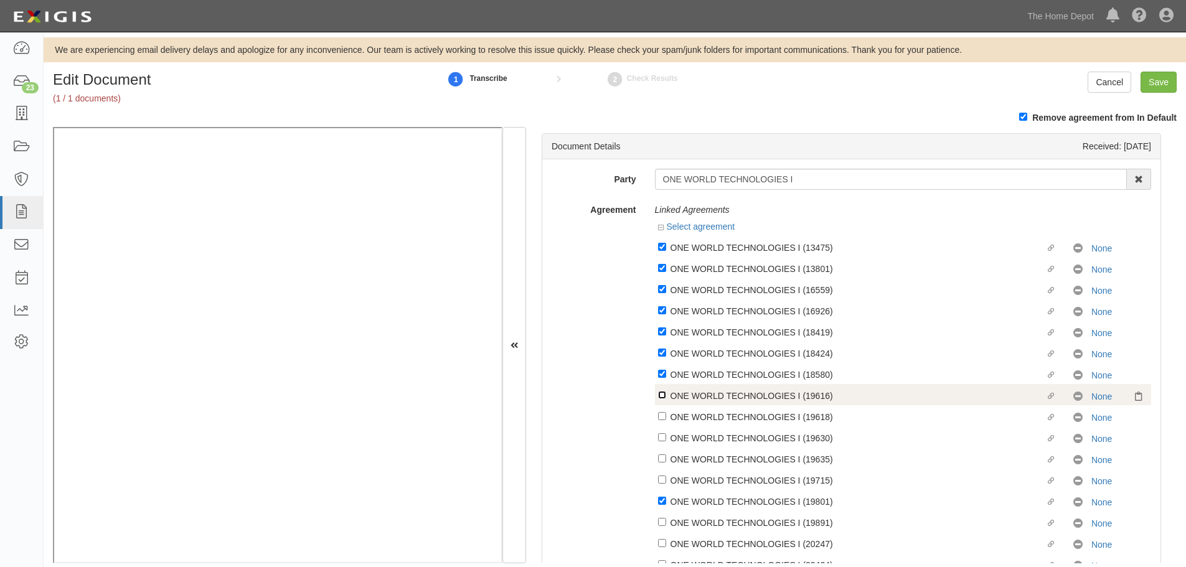
click at [660, 251] on input "Linked agreement ONE WORLD TECHNOLOGIES I (19616) Linked agreement" at bounding box center [662, 247] width 8 height 8
checkbox input "true"
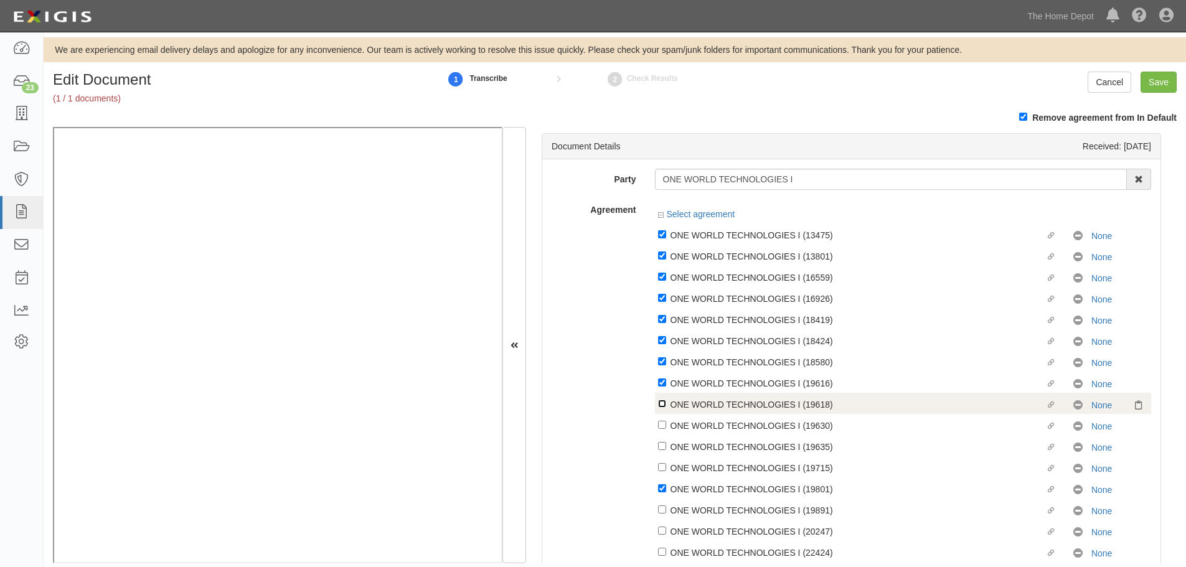
click at [658, 238] on input "Linked agreement ONE WORLD TECHNOLOGIES I (19618) Linked agreement" at bounding box center [662, 234] width 8 height 8
checkbox input "true"
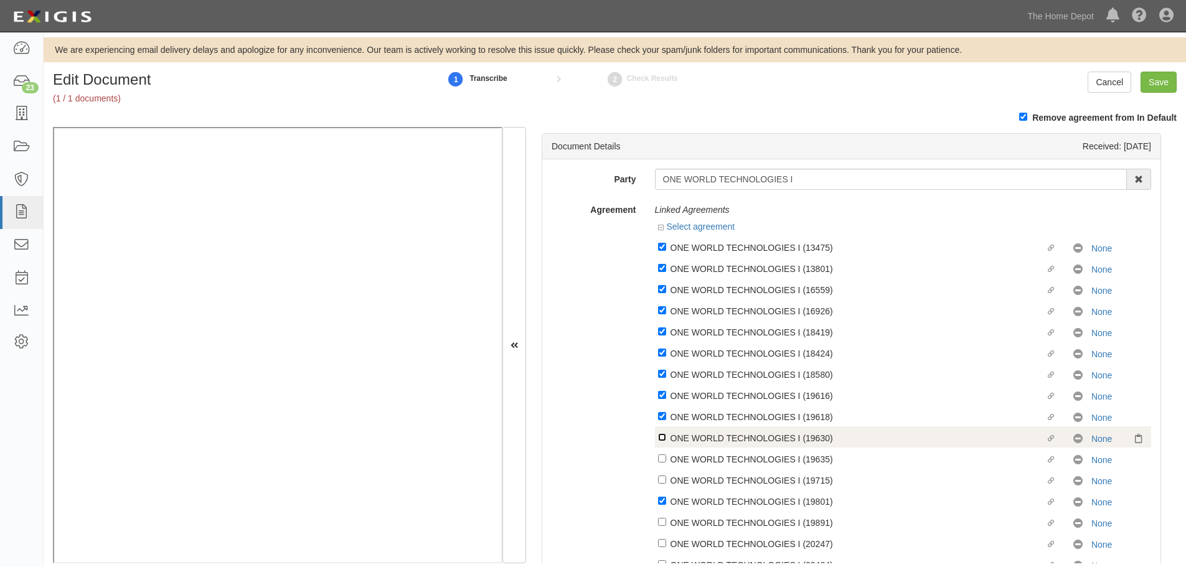
click at [660, 251] on input "Linked agreement ONE WORLD TECHNOLOGIES I (19630) Linked agreement" at bounding box center [662, 247] width 8 height 8
checkbox input "true"
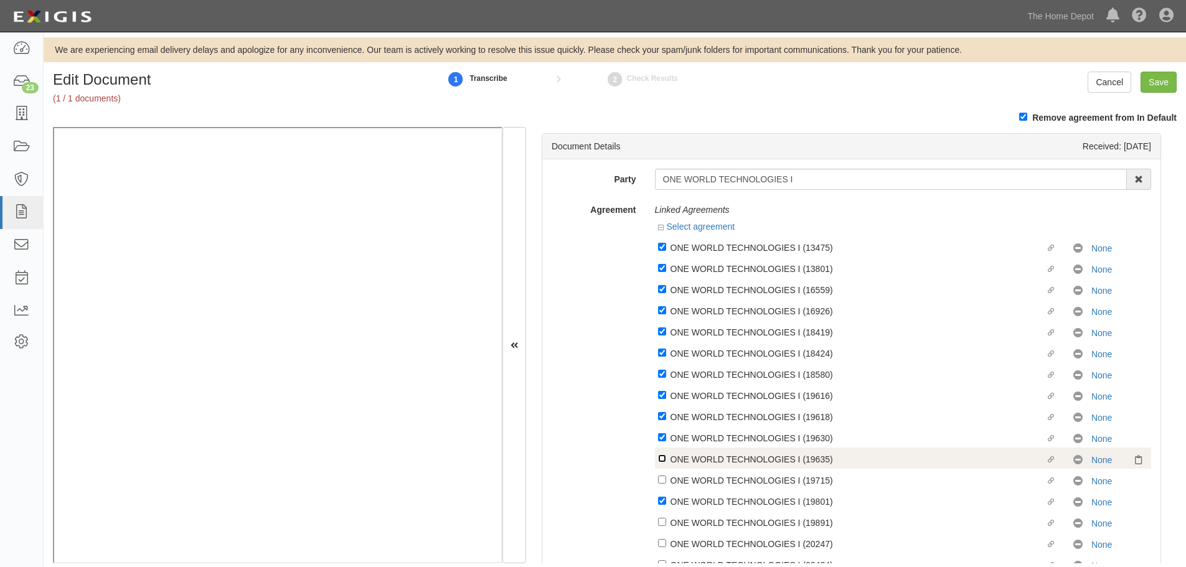
click at [660, 251] on input "Linked agreement ONE WORLD TECHNOLOGIES I (19635) Linked agreement" at bounding box center [662, 247] width 8 height 8
checkbox input "true"
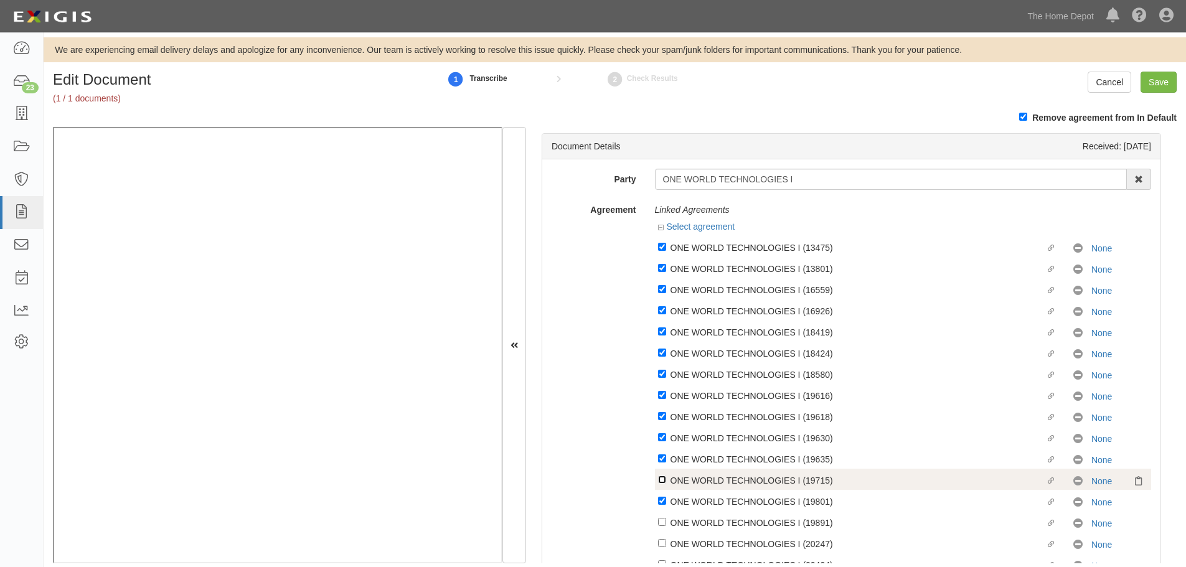
click at [660, 251] on input "Linked agreement ONE WORLD TECHNOLOGIES I (19715) Linked agreement" at bounding box center [662, 247] width 8 height 8
checkbox input "true"
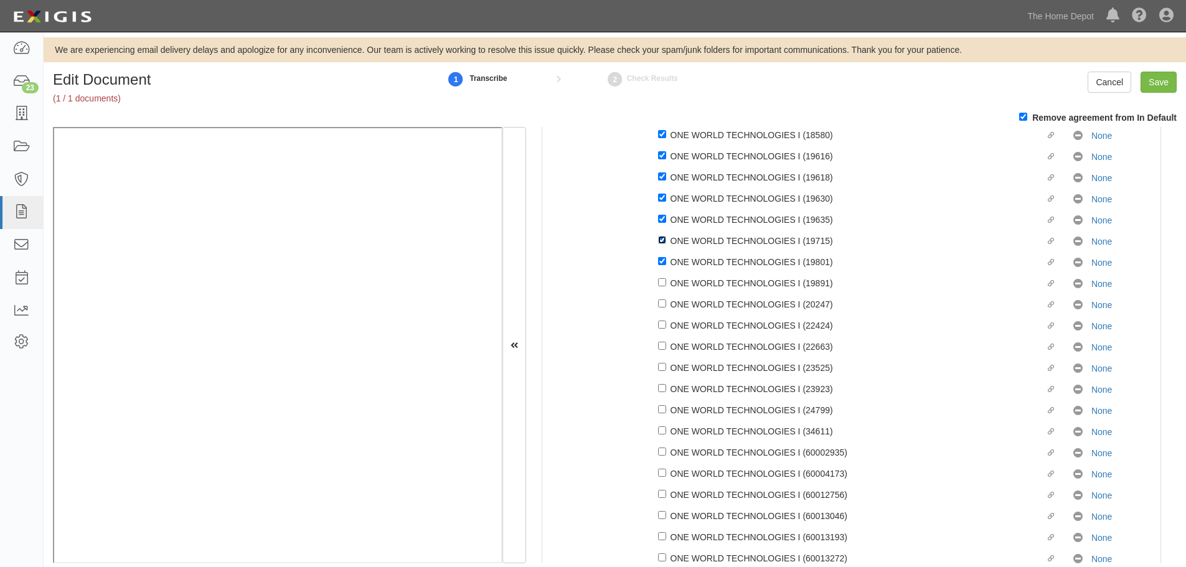
scroll to position [249, 0]
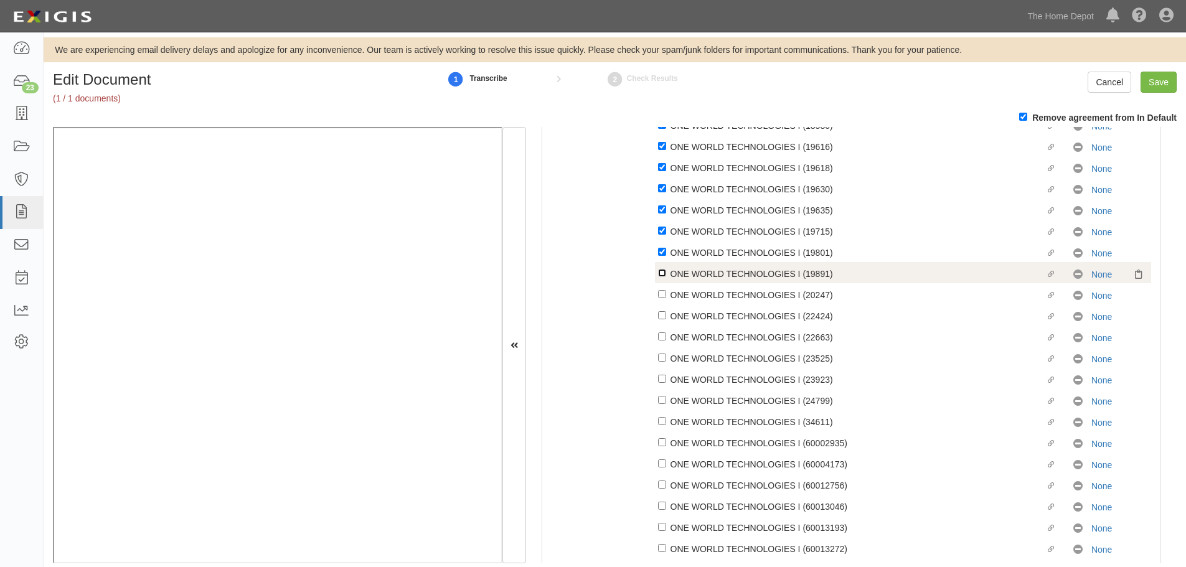
checkbox input "true"
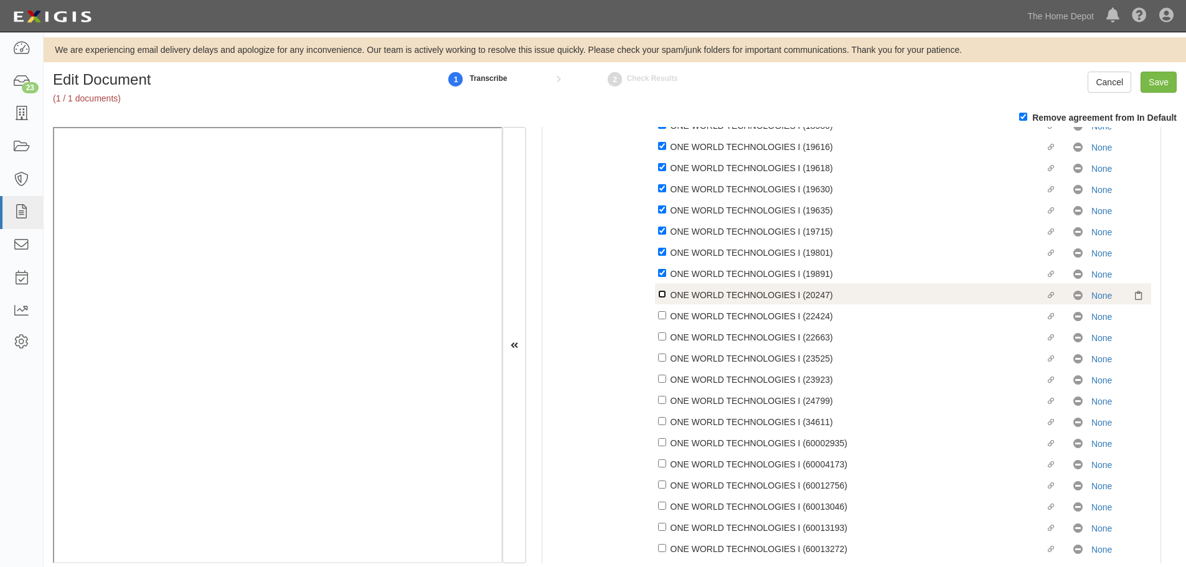
checkbox input "true"
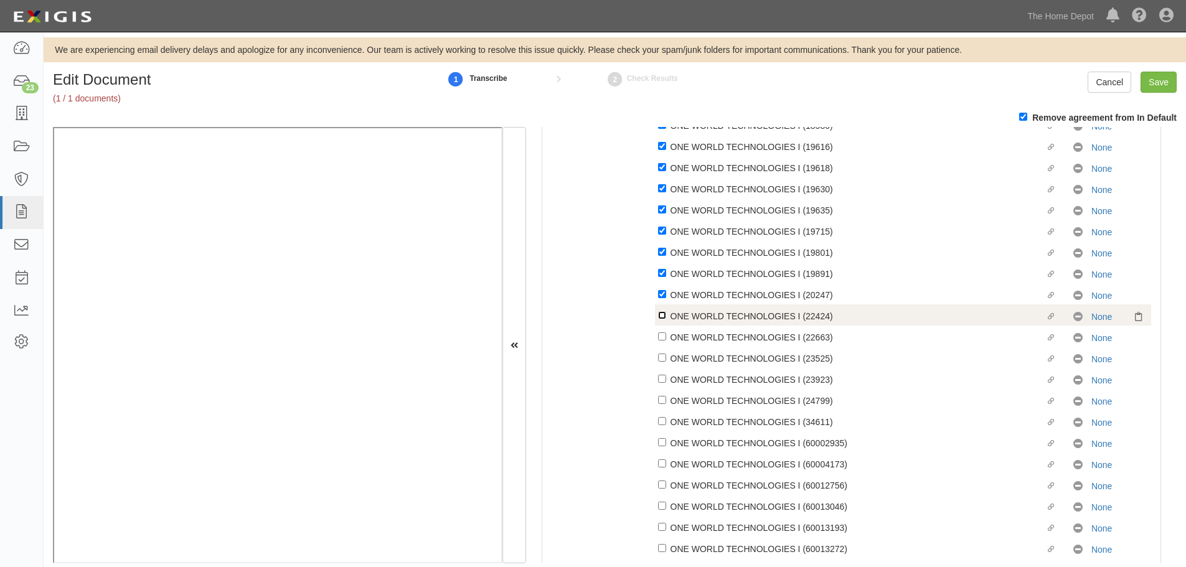
checkbox input "true"
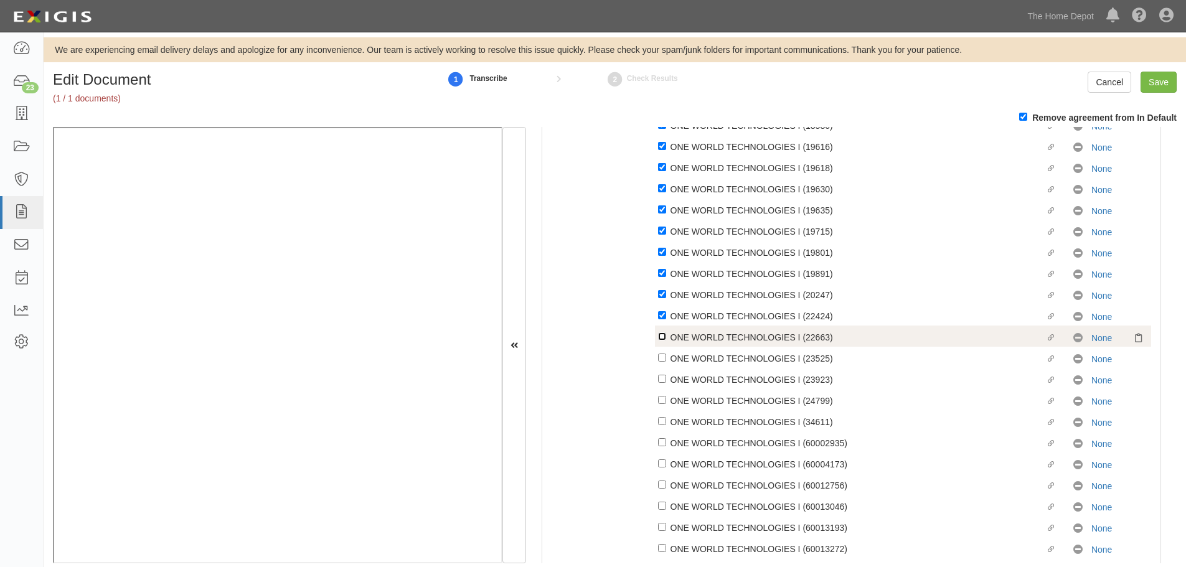
checkbox input "true"
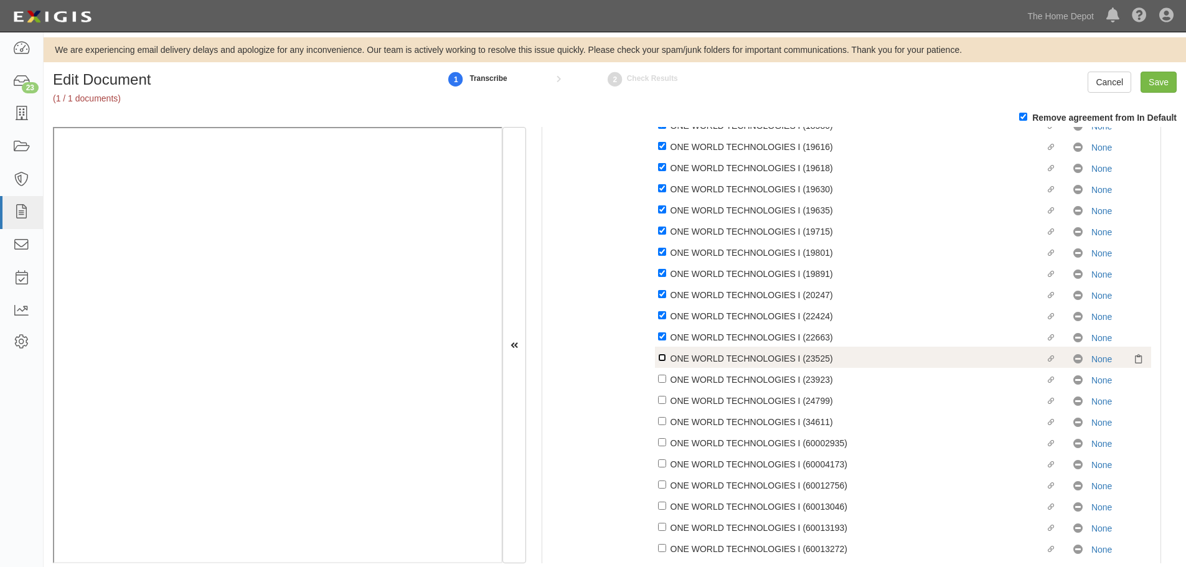
checkbox input "true"
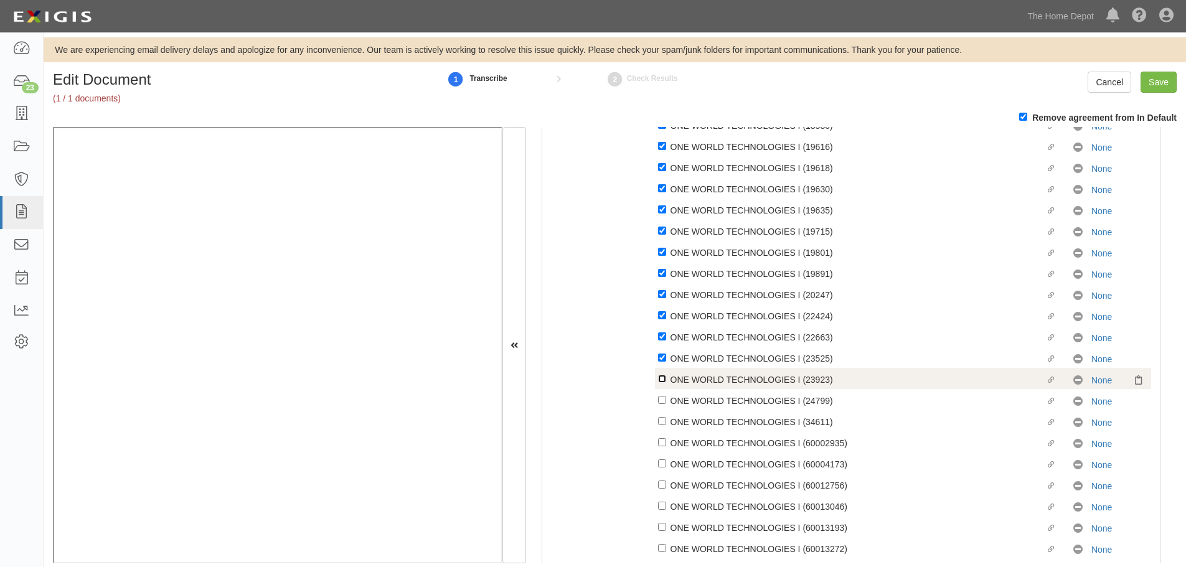
checkbox input "true"
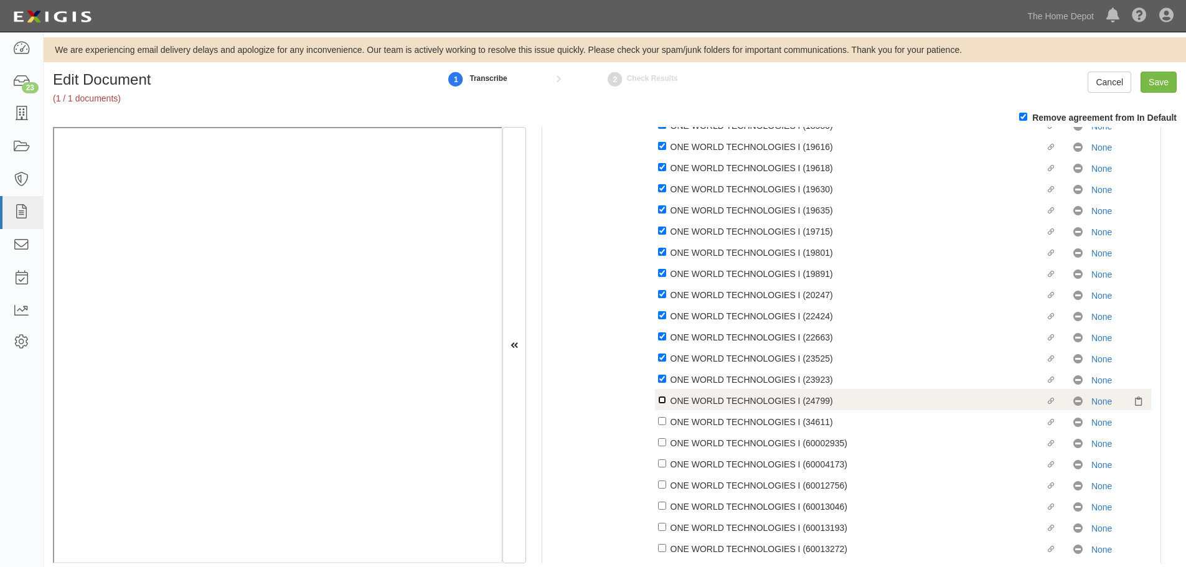
checkbox input "true"
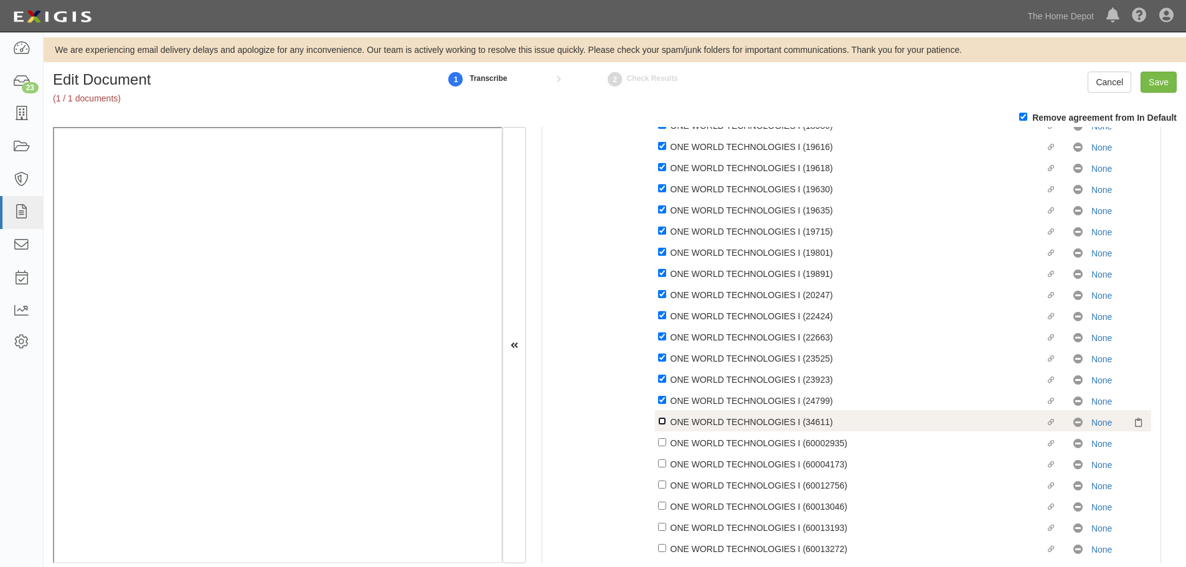
checkbox input "true"
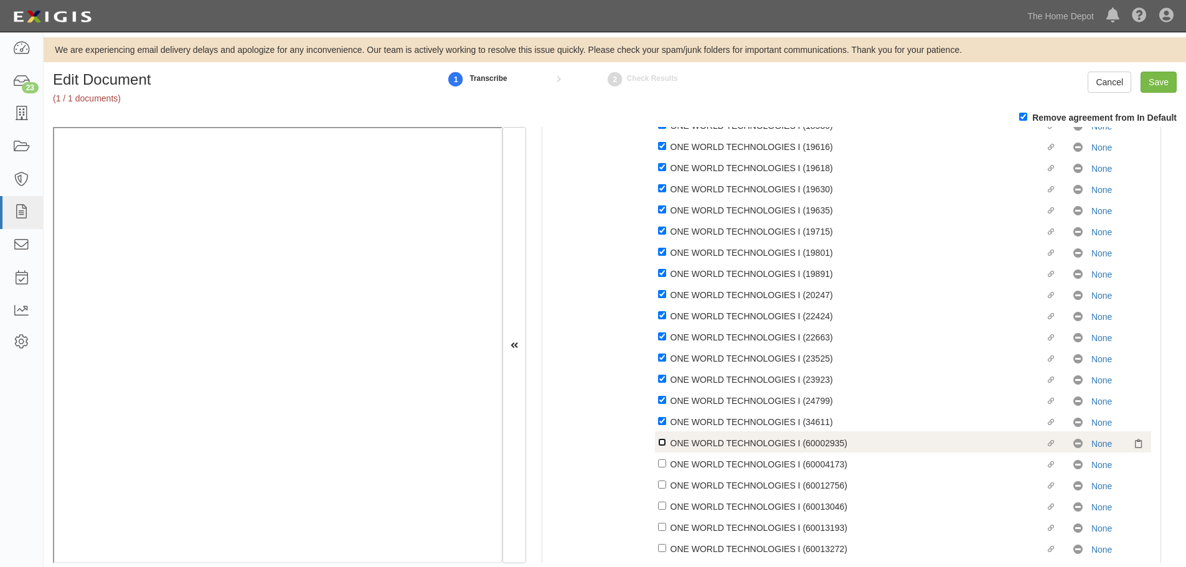
checkbox input "true"
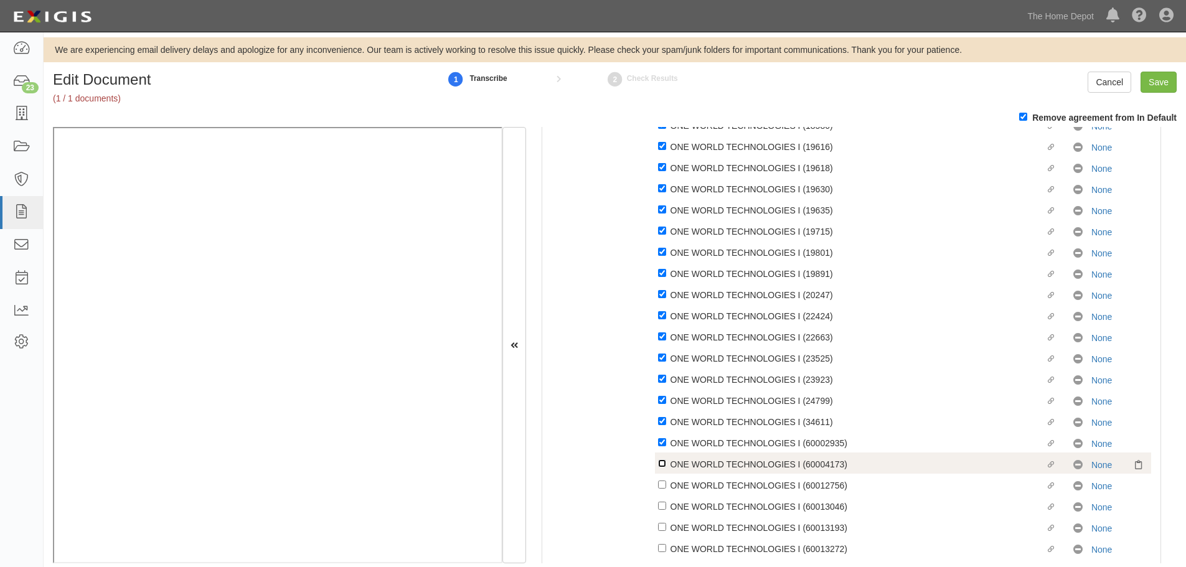
checkbox input "true"
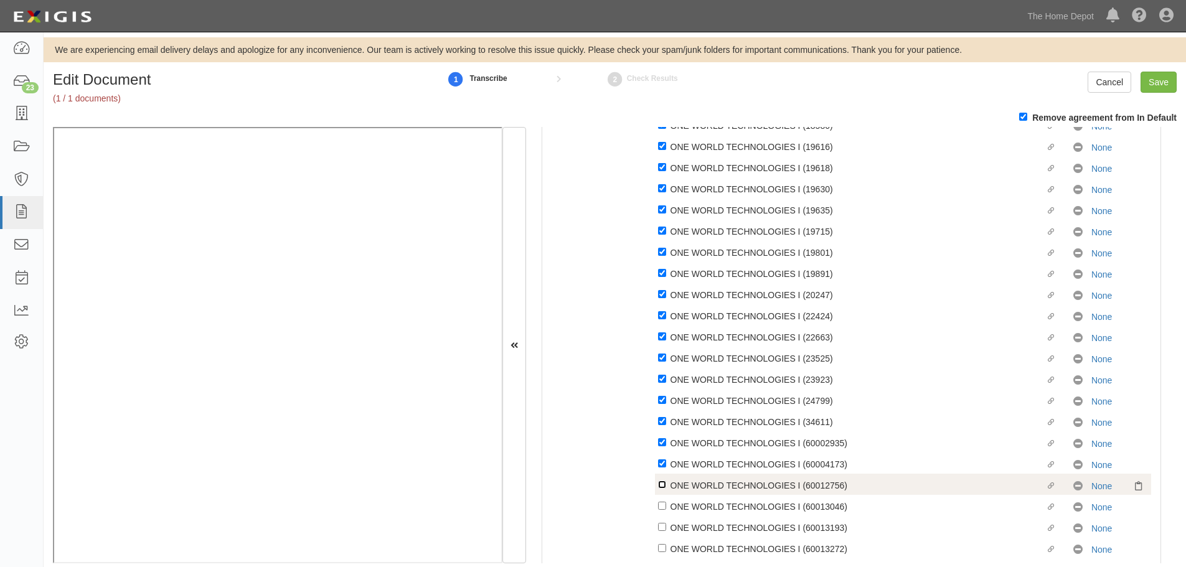
checkbox input "true"
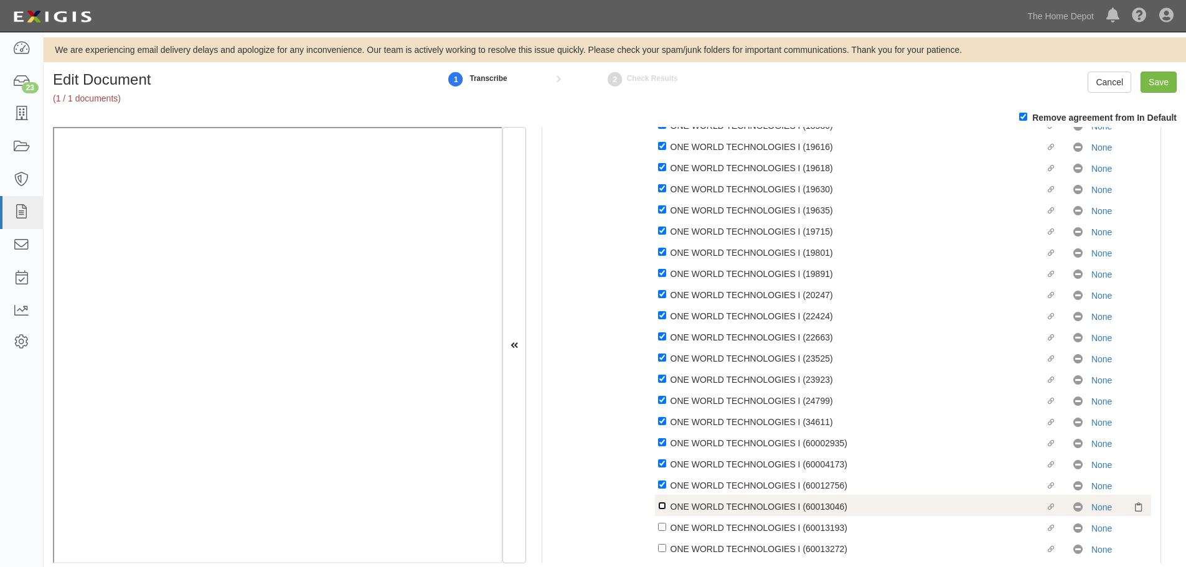
checkbox input "true"
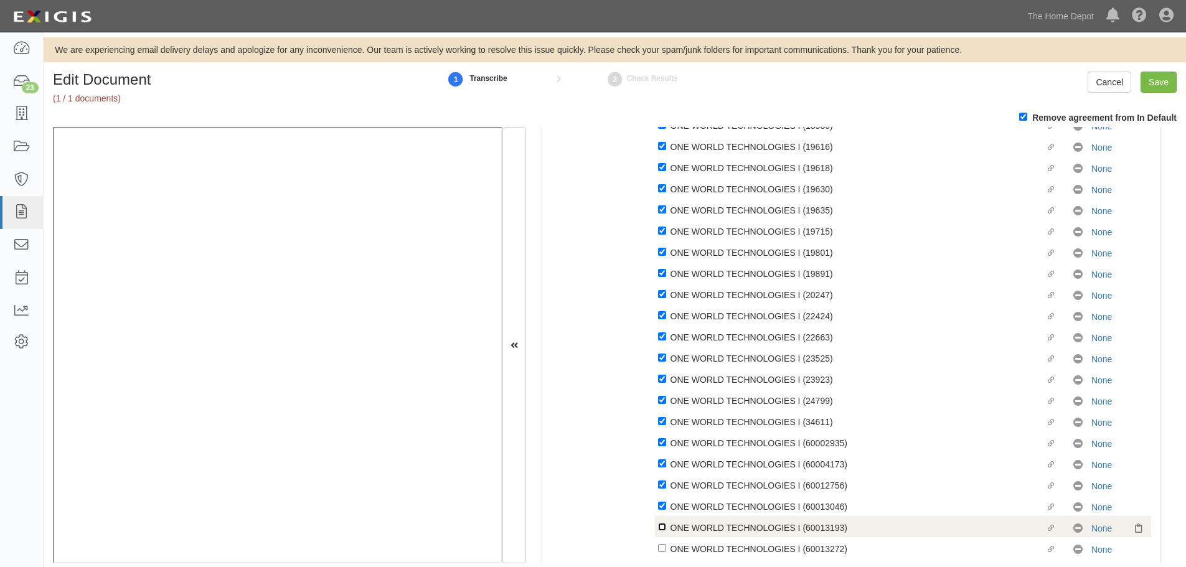
checkbox input "true"
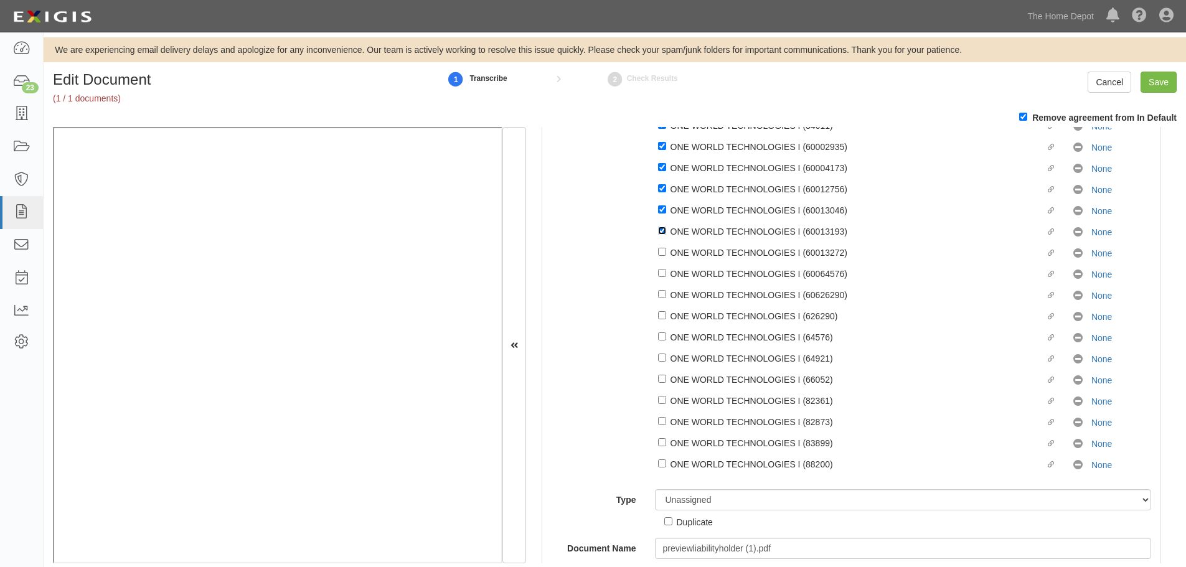
scroll to position [560, 0]
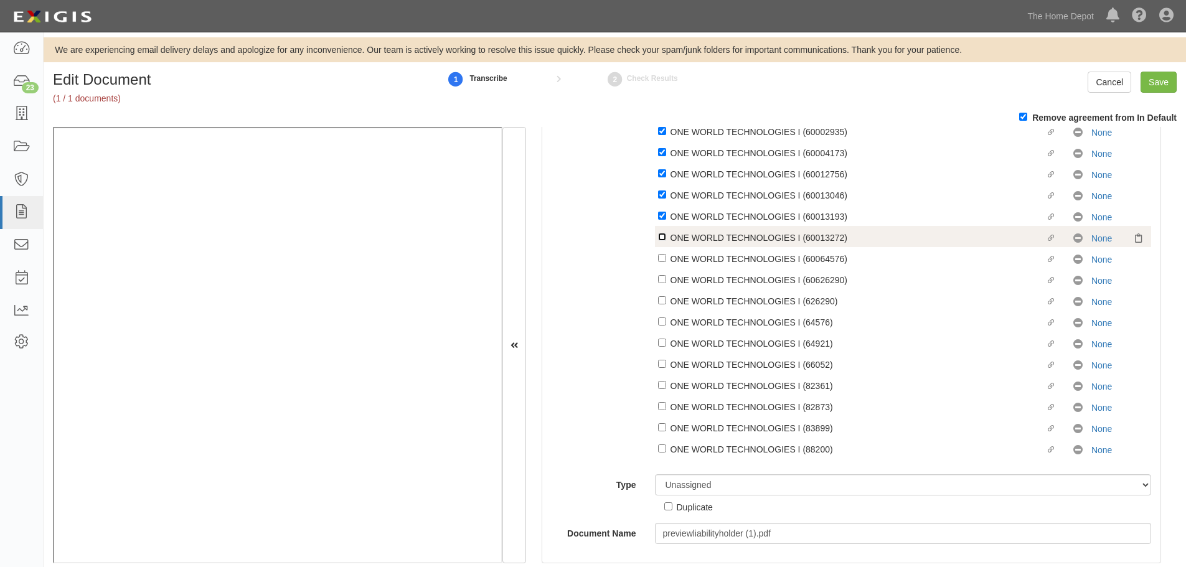
checkbox input "true"
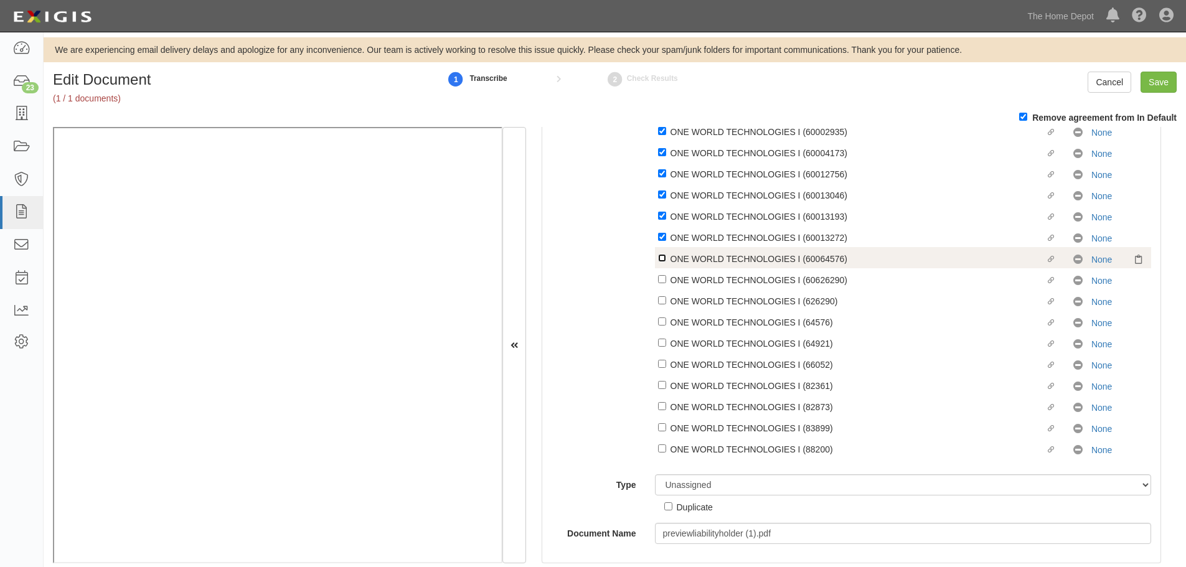
checkbox input "true"
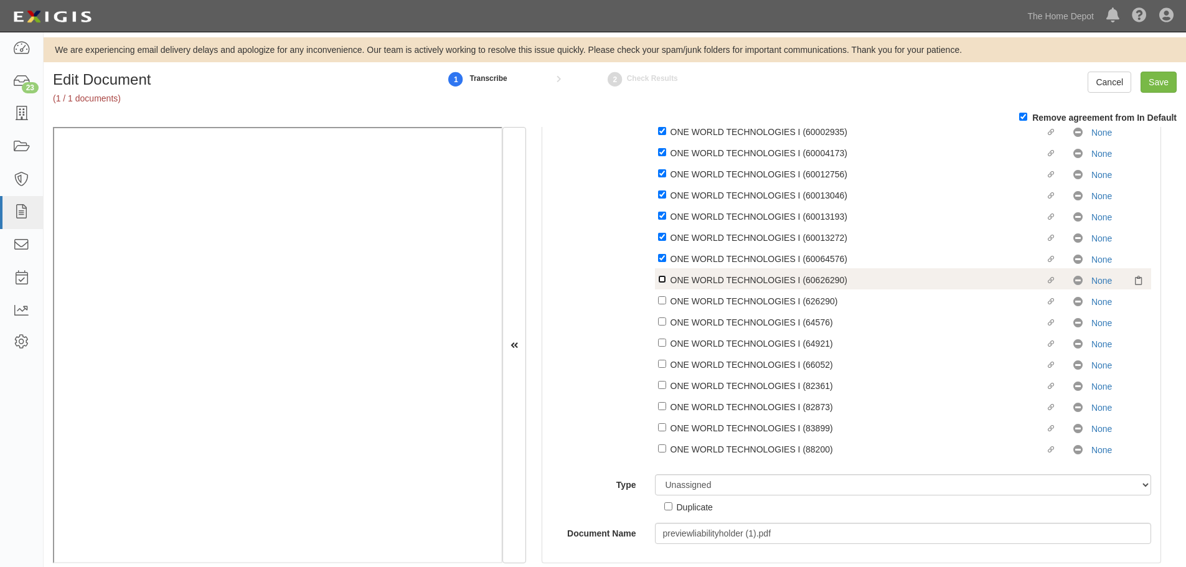
checkbox input "true"
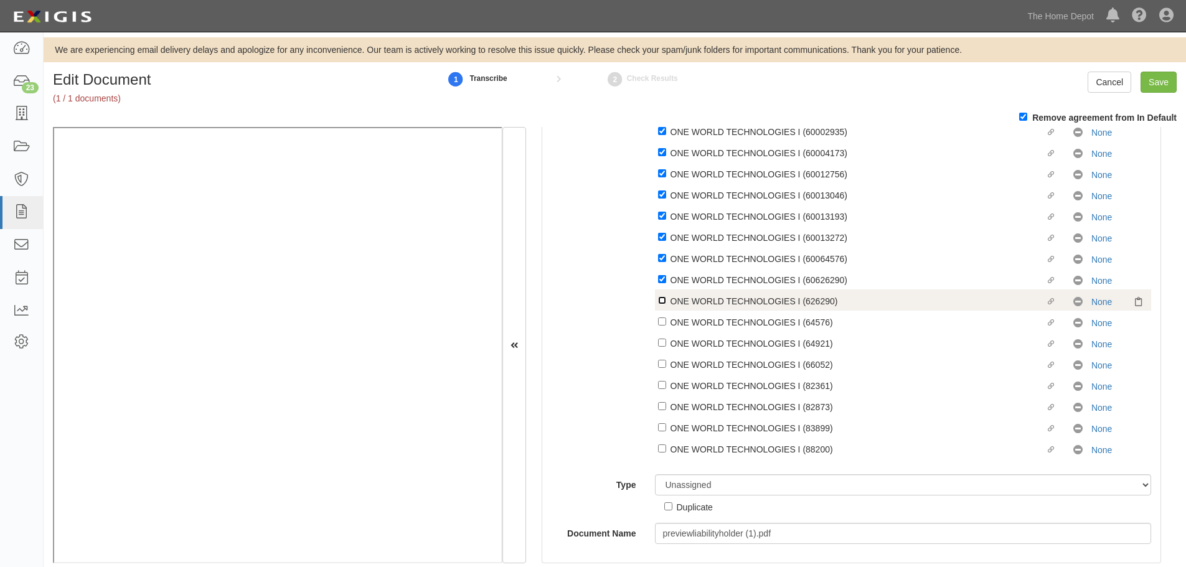
checkbox input "true"
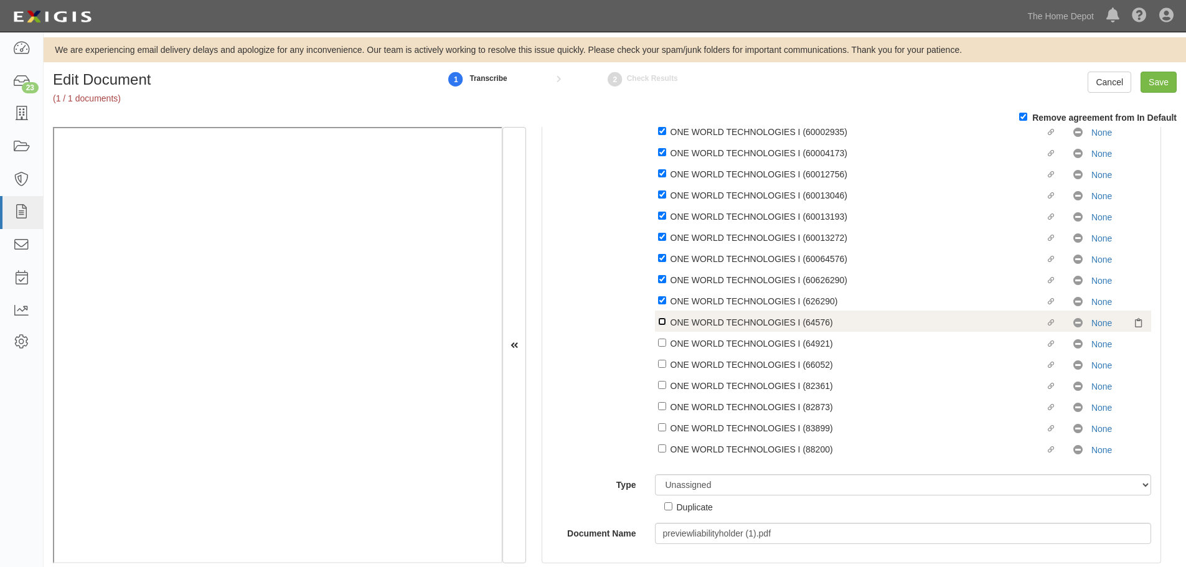
checkbox input "true"
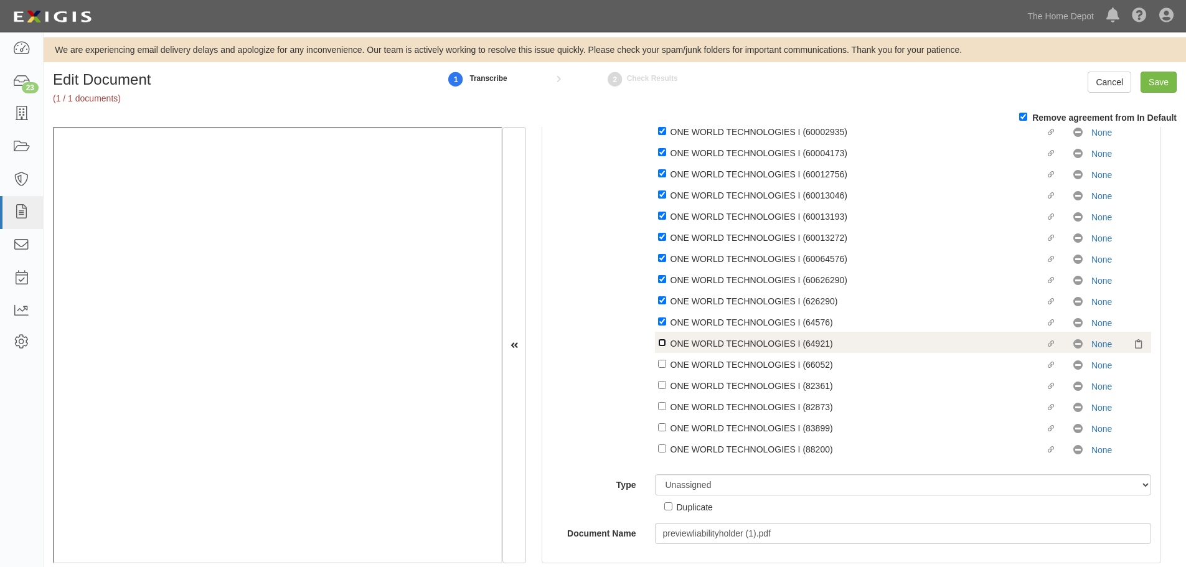
checkbox input "true"
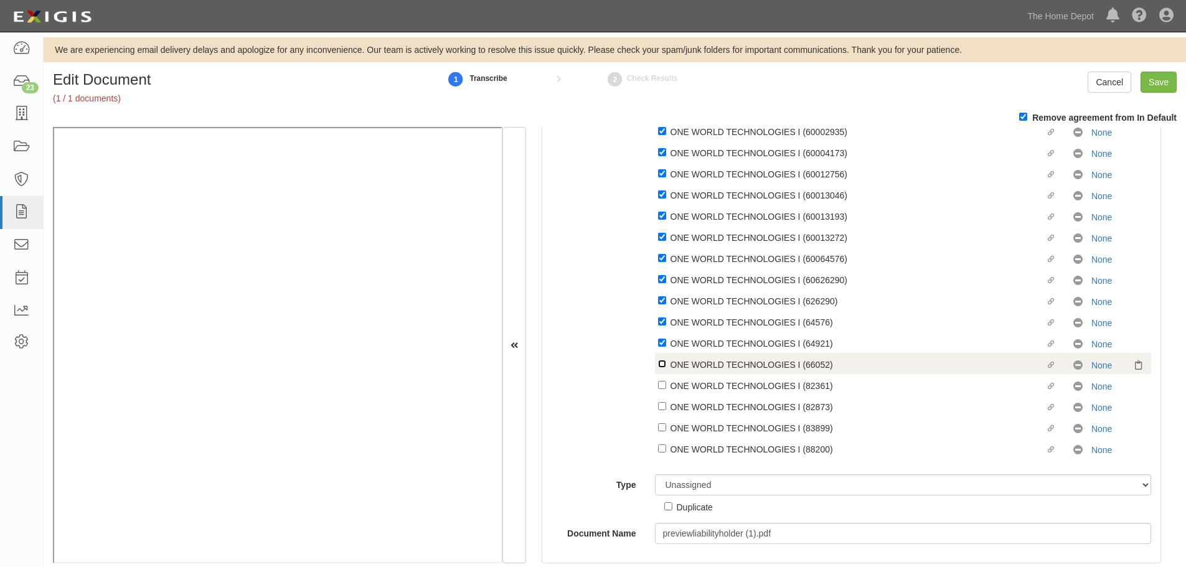
checkbox input "true"
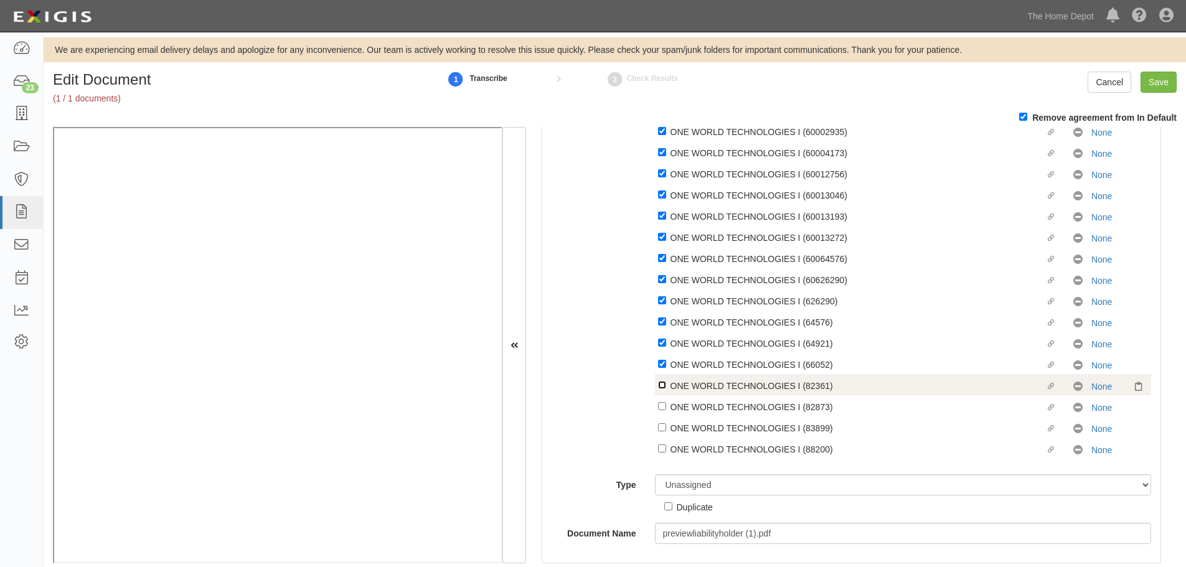
checkbox input "true"
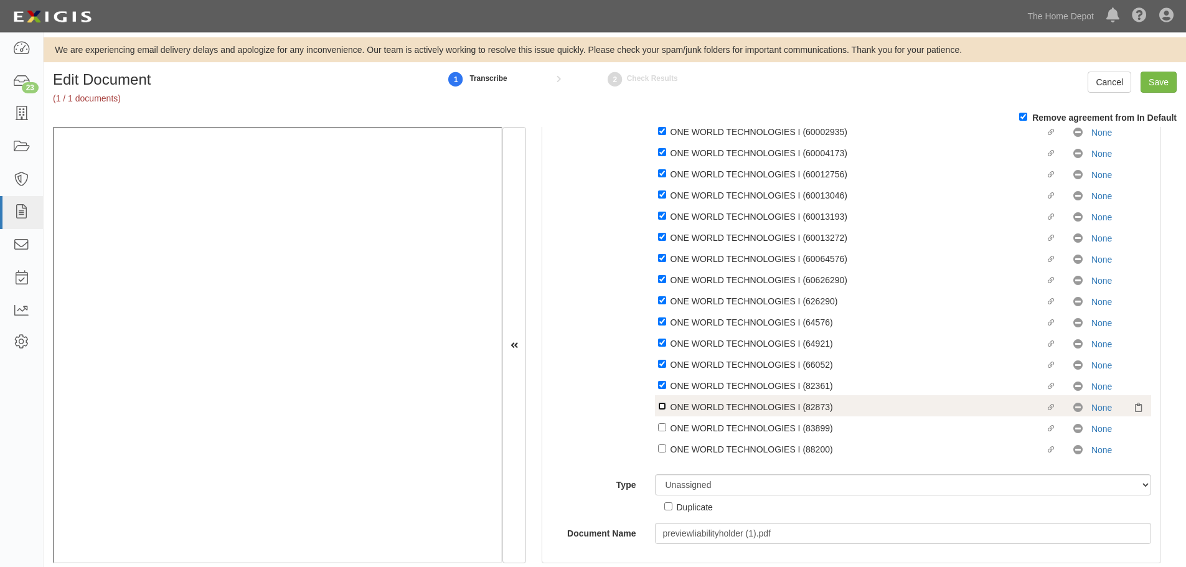
checkbox input "true"
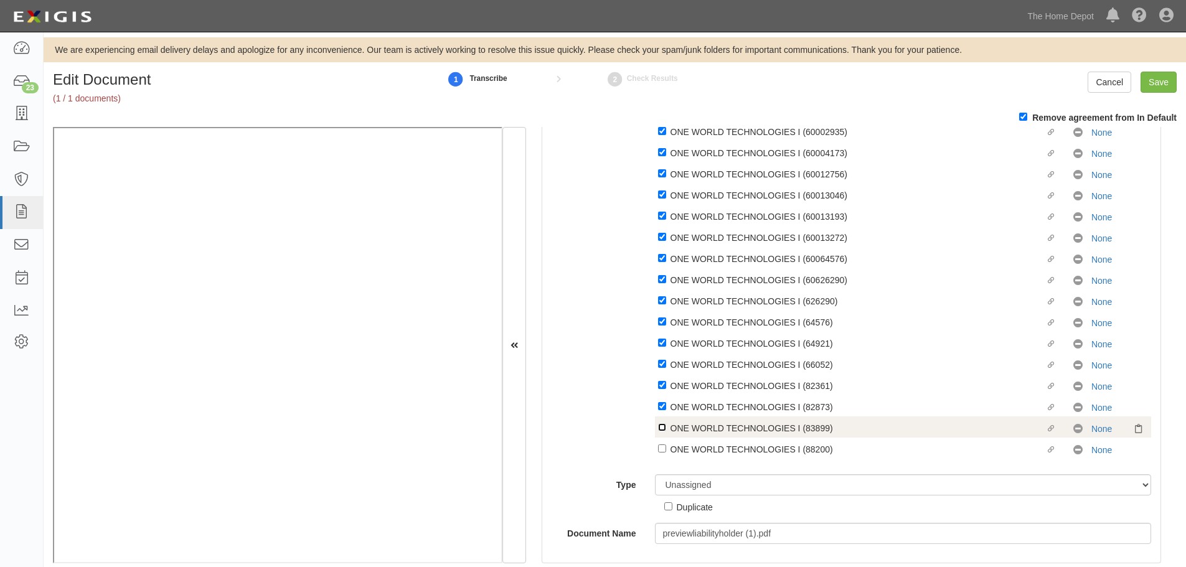
checkbox input "true"
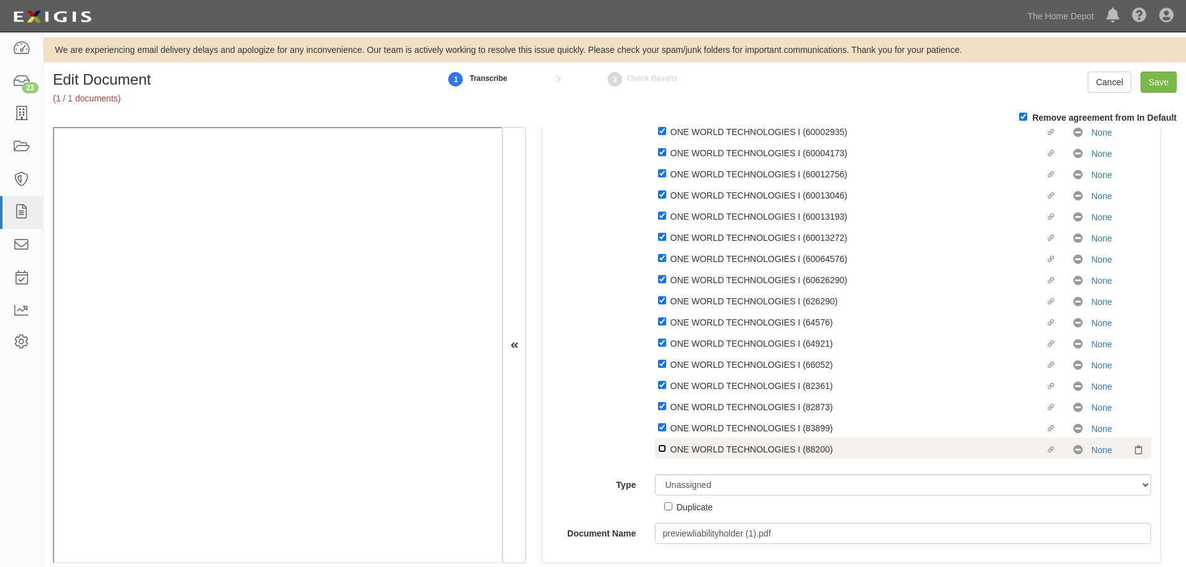
checkbox input "true"
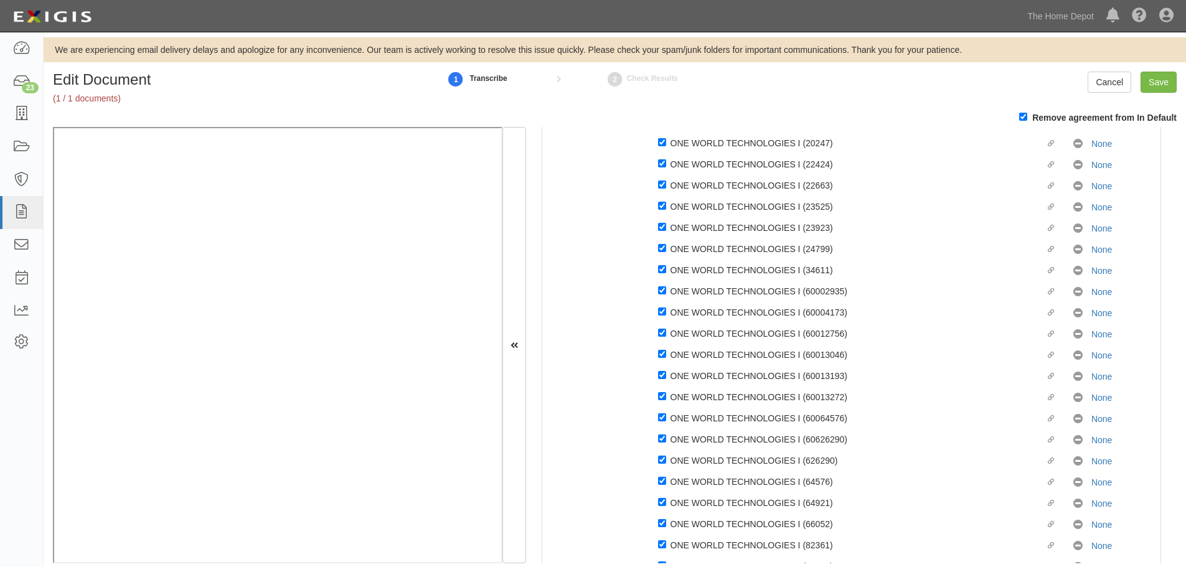
scroll to position [289, 0]
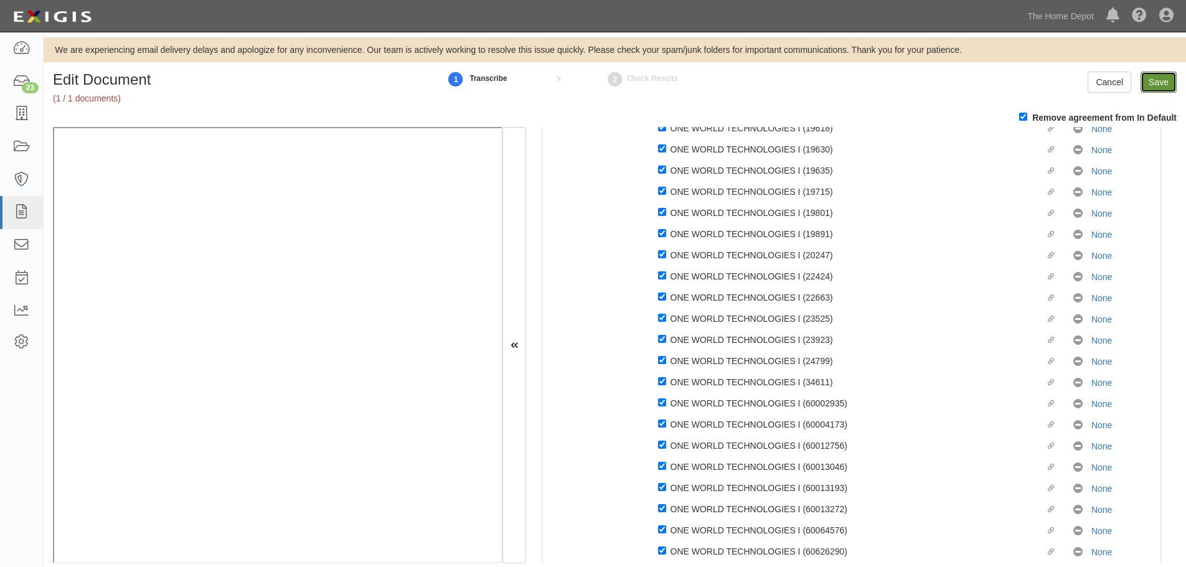
click at [1155, 80] on input "Save" at bounding box center [1158, 82] width 36 height 21
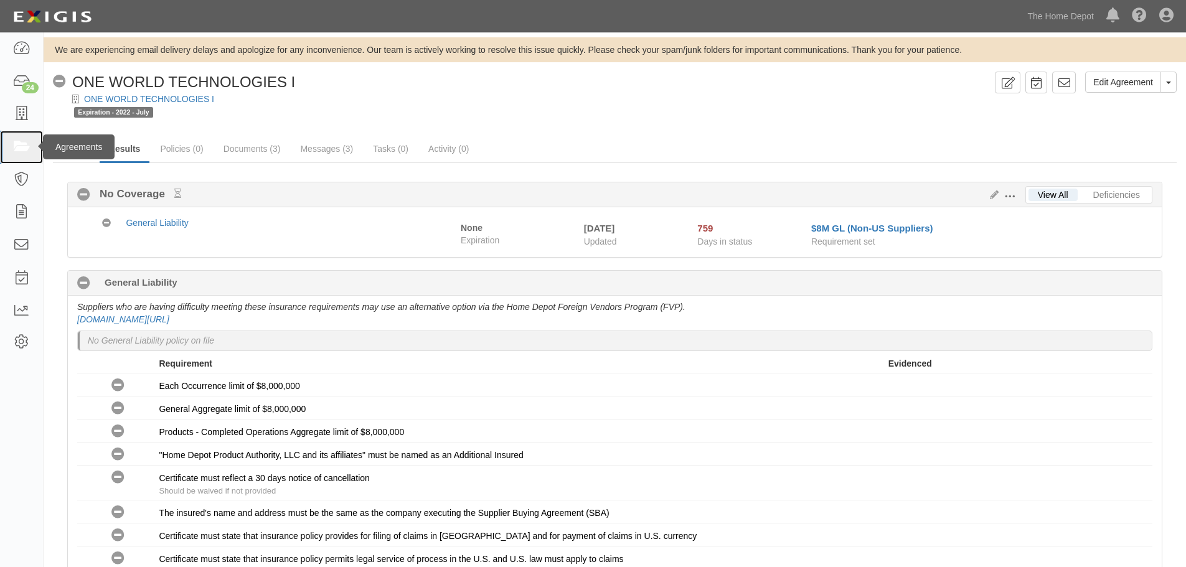
click at [20, 149] on icon at bounding box center [20, 147] width 17 height 14
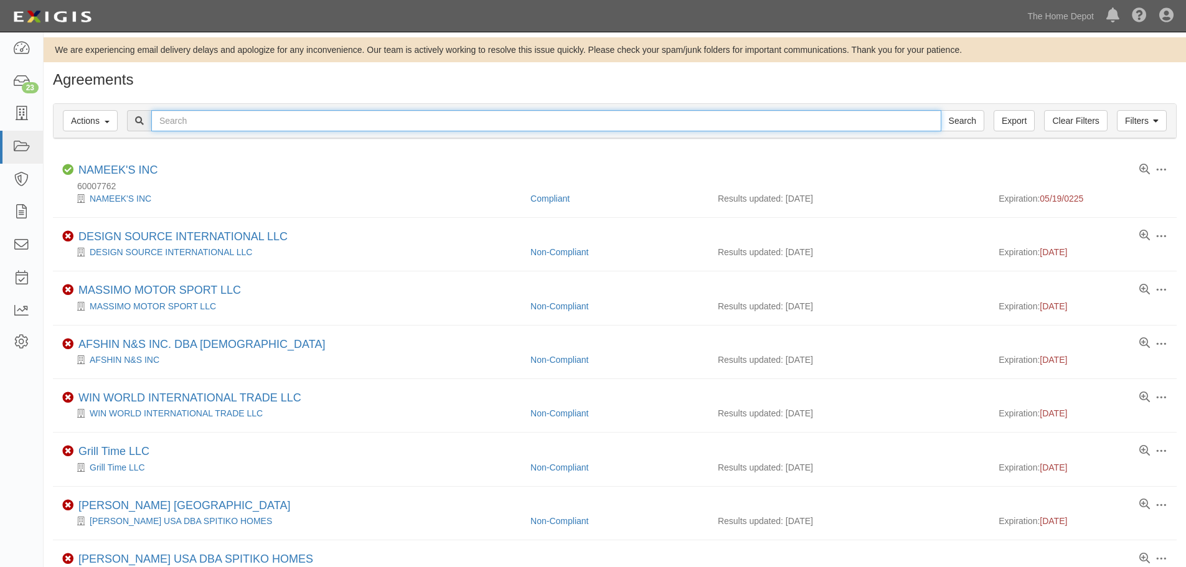
click at [170, 121] on input "text" at bounding box center [546, 120] width 790 height 21
type input "one world"
click at [940, 110] on input "Search" at bounding box center [962, 120] width 44 height 21
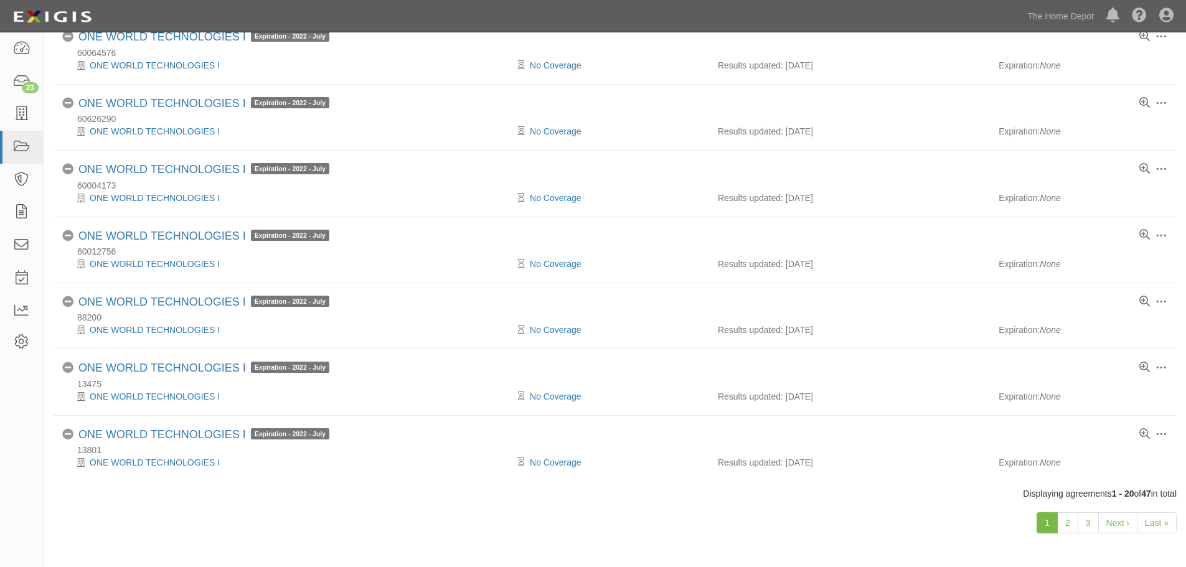
scroll to position [988, 0]
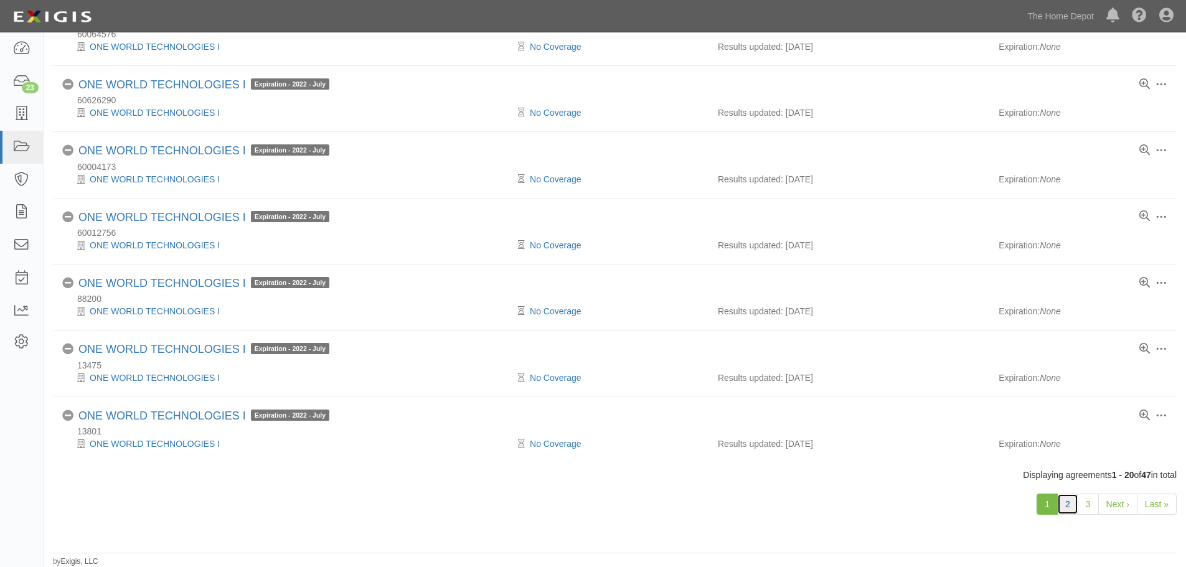
click at [1064, 503] on link "2" at bounding box center [1067, 504] width 21 height 21
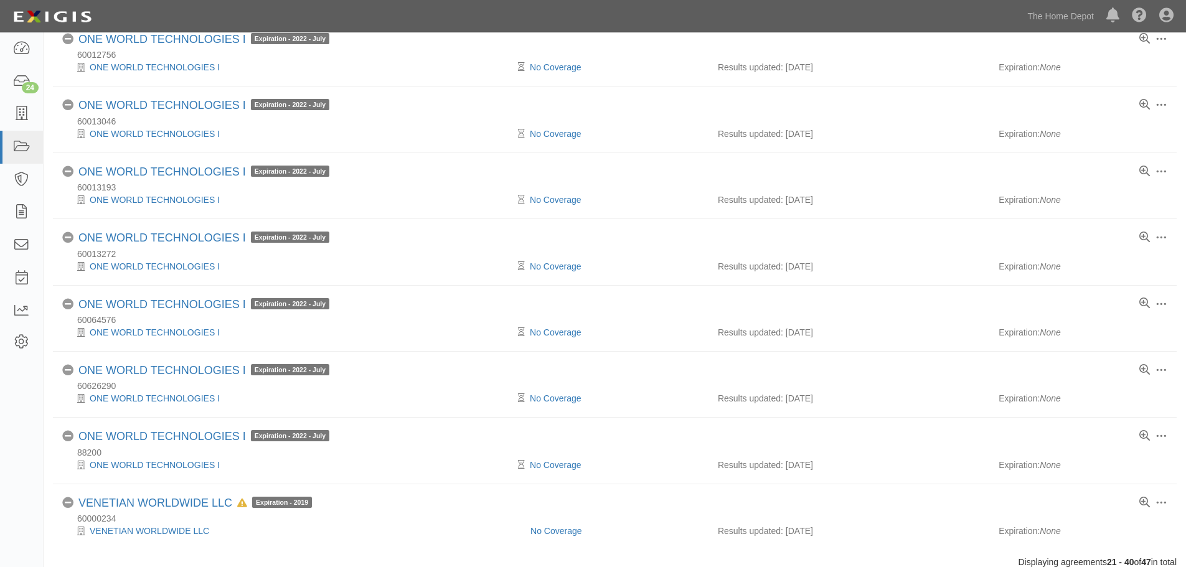
scroll to position [1013, 0]
